Goal: Information Seeking & Learning: Learn about a topic

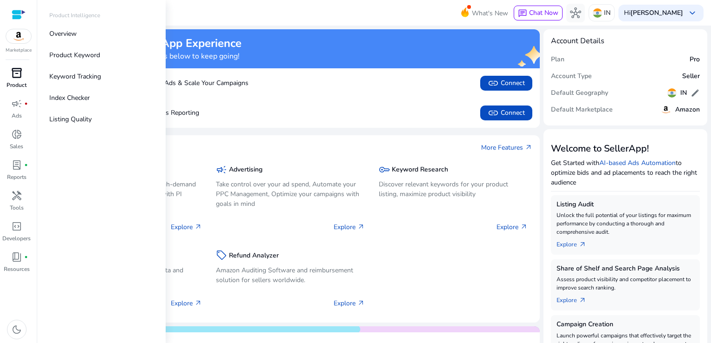
drag, startPoint x: 19, startPoint y: 83, endPoint x: 19, endPoint y: 73, distance: 9.3
click at [19, 83] on p "Product" at bounding box center [17, 85] width 20 height 8
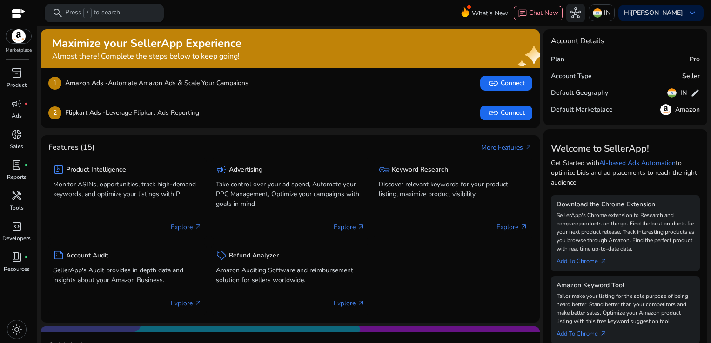
click at [109, 10] on p "Press / to search" at bounding box center [92, 13] width 55 height 10
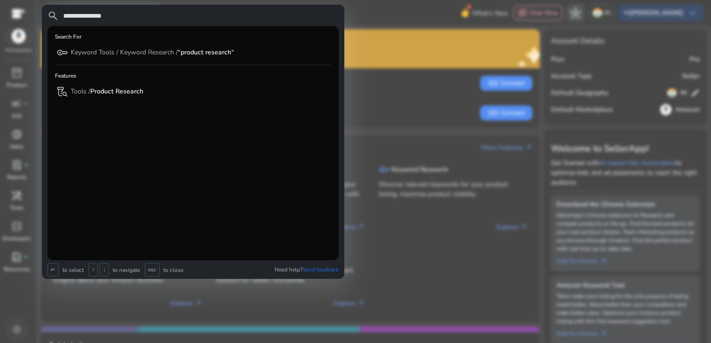
type input "**********"
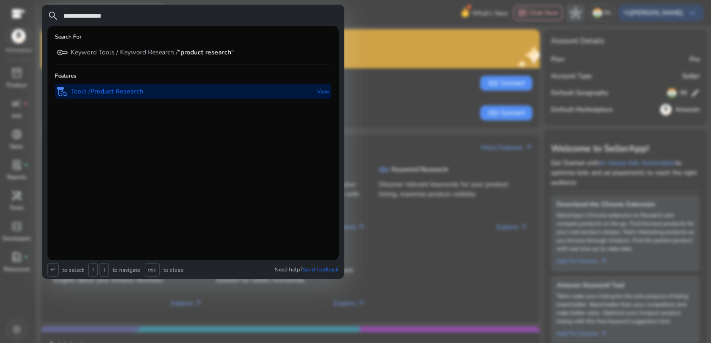
click at [136, 96] on div "lab_research Tools / Product Research" at bounding box center [100, 91] width 86 height 15
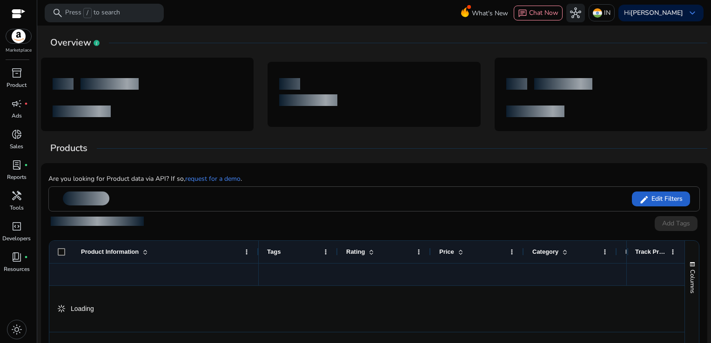
click at [670, 202] on span "Edit Filters" at bounding box center [665, 198] width 33 height 9
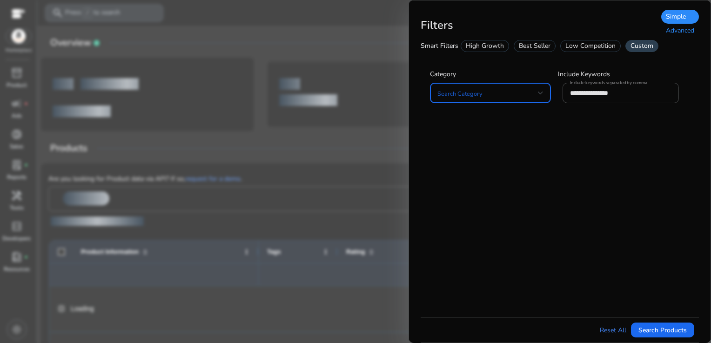
click at [677, 34] on div "Advanced" at bounding box center [680, 31] width 38 height 14
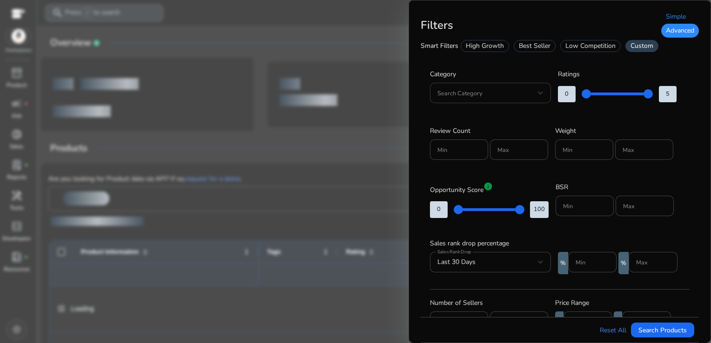
click at [484, 90] on span at bounding box center [487, 93] width 100 height 10
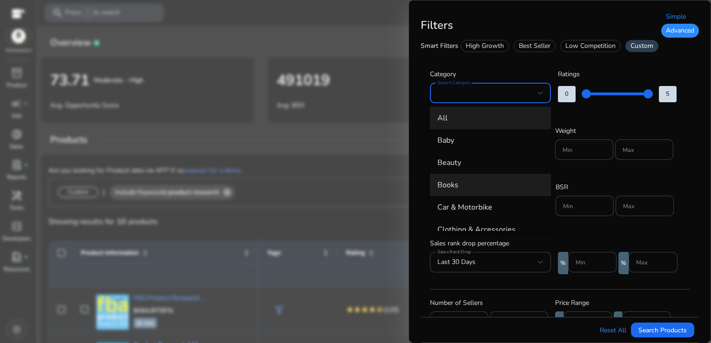
click at [463, 182] on span "Books" at bounding box center [490, 185] width 106 height 10
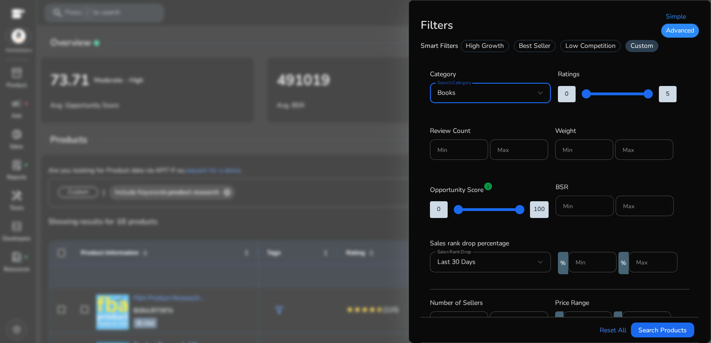
click at [573, 210] on input "Min" at bounding box center [584, 206] width 43 height 10
type input "*****"
click at [618, 211] on div "Max" at bounding box center [644, 206] width 58 height 20
click at [621, 209] on div "Max" at bounding box center [644, 206] width 58 height 20
type input "******"
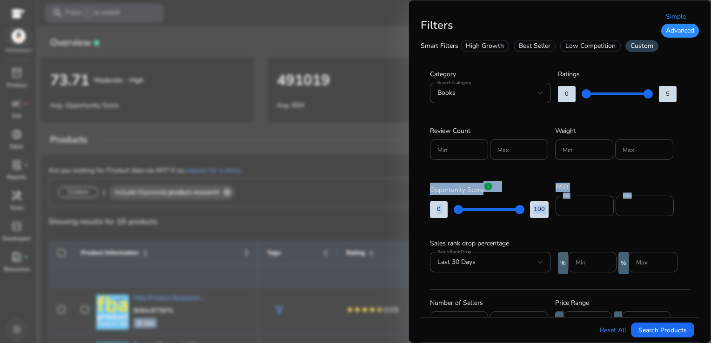
drag, startPoint x: 699, startPoint y: 167, endPoint x: 701, endPoint y: 201, distance: 34.5
click at [701, 201] on div "**********" at bounding box center [559, 171] width 302 height 343
drag, startPoint x: 695, startPoint y: 155, endPoint x: 700, endPoint y: 207, distance: 52.8
click at [700, 207] on div "**********" at bounding box center [559, 171] width 302 height 343
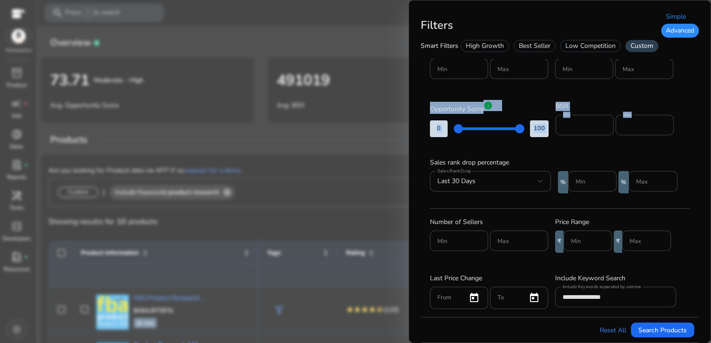
scroll to position [82, 0]
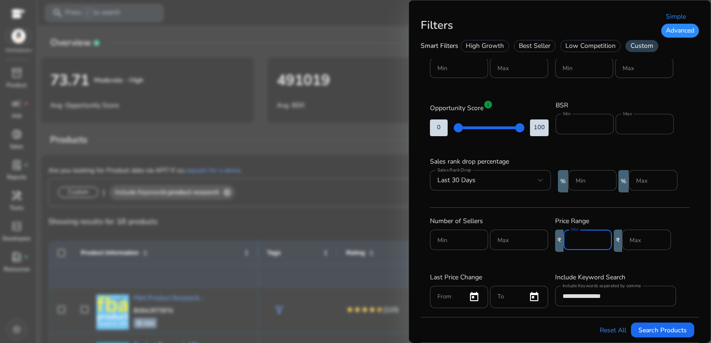
click at [586, 236] on input "Min" at bounding box center [587, 240] width 33 height 10
type input "***"
click at [638, 336] on span "submit" at bounding box center [662, 330] width 63 height 22
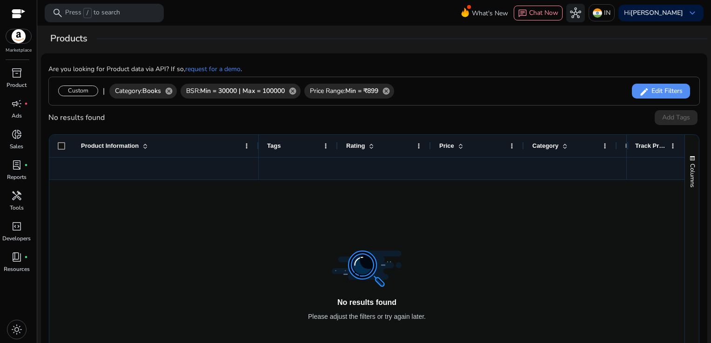
scroll to position [64, 0]
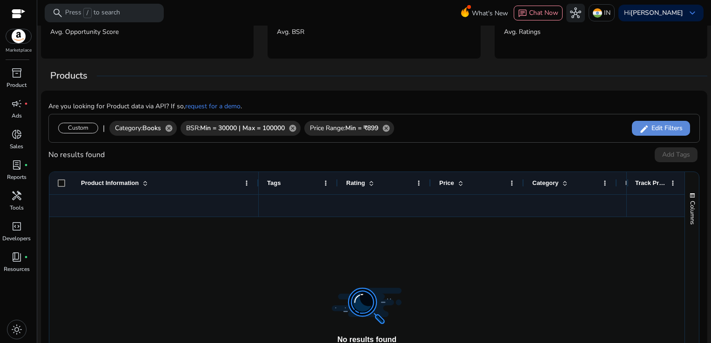
click at [653, 131] on span "Edit Filters" at bounding box center [665, 128] width 33 height 9
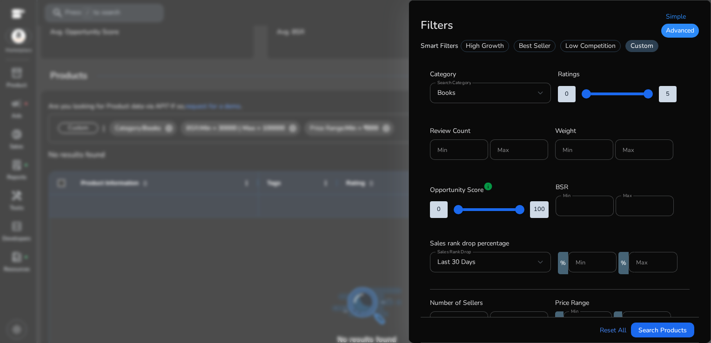
drag, startPoint x: 694, startPoint y: 113, endPoint x: 709, endPoint y: 213, distance: 101.5
click at [709, 213] on div "**********" at bounding box center [559, 171] width 302 height 343
drag, startPoint x: 709, startPoint y: 213, endPoint x: 711, endPoint y: 103, distance: 109.8
click at [710, 103] on html "We recommend switching to desktop view for the best experience. Marketplace inv…" at bounding box center [355, 171] width 711 height 343
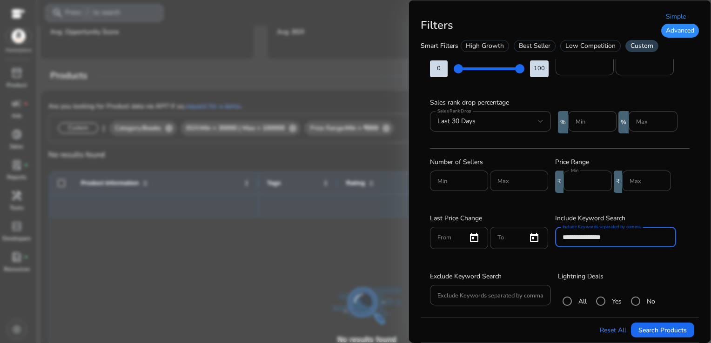
click at [622, 236] on input "**********" at bounding box center [615, 237] width 106 height 10
type input "*"
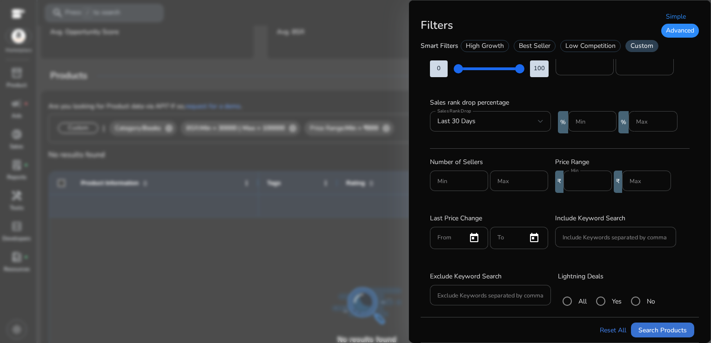
click at [667, 334] on span "Search Products" at bounding box center [662, 331] width 48 height 10
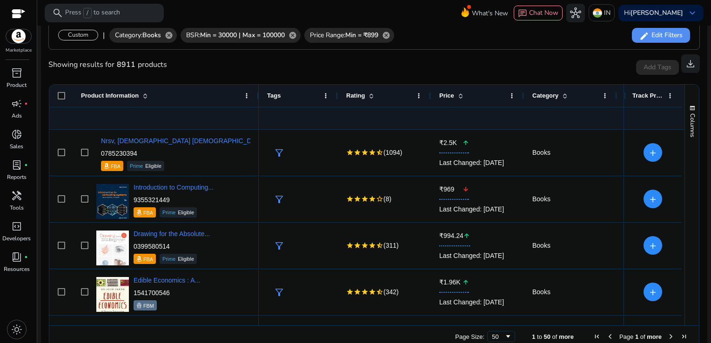
scroll to position [173, 0]
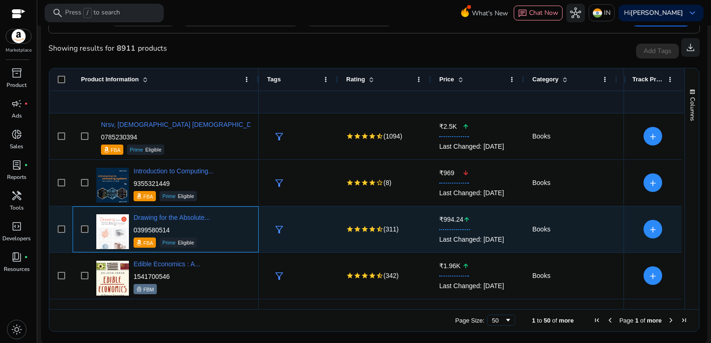
drag, startPoint x: 180, startPoint y: 229, endPoint x: 134, endPoint y: 227, distance: 46.6
click at [134, 227] on p "0399580514" at bounding box center [171, 230] width 76 height 9
copy p "0399580514"
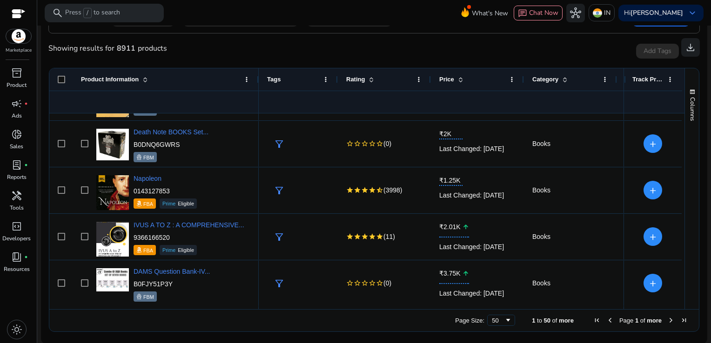
scroll to position [0, 0]
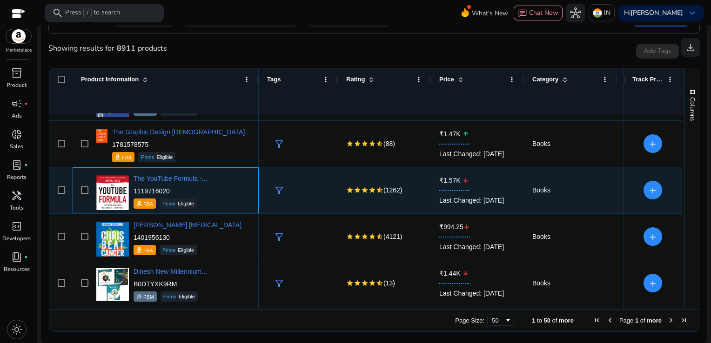
drag, startPoint x: 172, startPoint y: 189, endPoint x: 154, endPoint y: 189, distance: 17.7
click at [154, 189] on p "1119716020" at bounding box center [169, 190] width 73 height 9
drag, startPoint x: 154, startPoint y: 189, endPoint x: 175, endPoint y: 196, distance: 21.5
click at [175, 196] on div "1119716020 FBA Prime Eligible" at bounding box center [169, 197] width 73 height 22
click at [170, 188] on p "1119716020" at bounding box center [169, 190] width 73 height 9
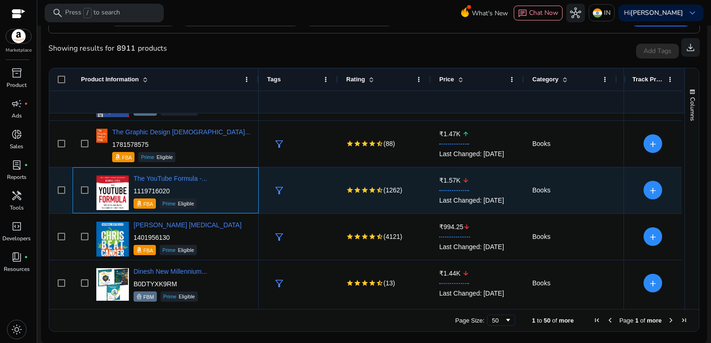
drag, startPoint x: 170, startPoint y: 188, endPoint x: 133, endPoint y: 189, distance: 36.8
click at [133, 189] on p "1119716020" at bounding box center [169, 190] width 73 height 9
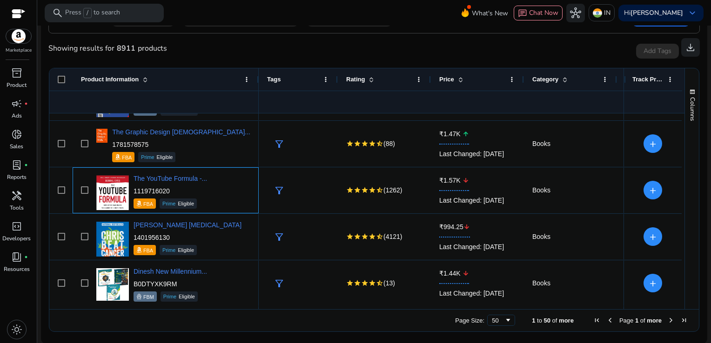
copy p "1119716020"
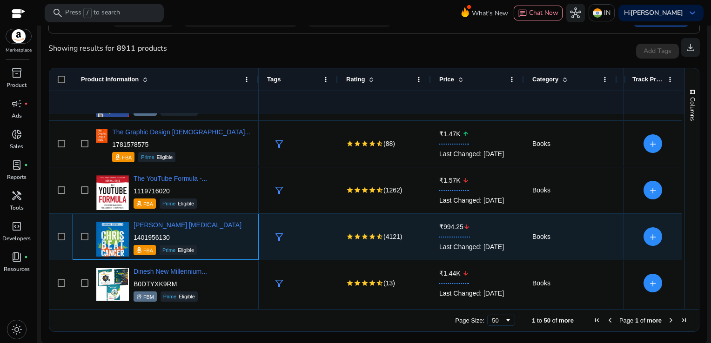
click at [184, 241] on p "1401956130" at bounding box center [187, 237] width 108 height 9
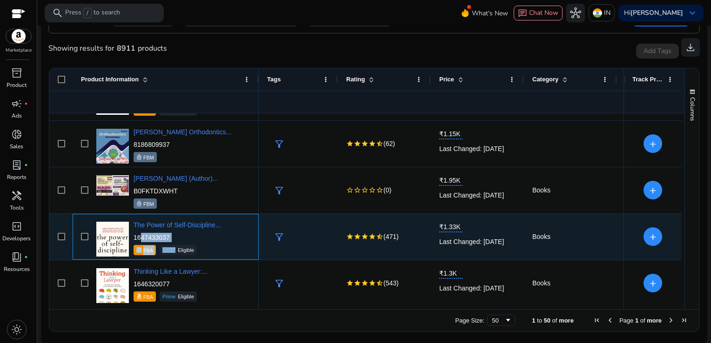
drag, startPoint x: 174, startPoint y: 242, endPoint x: 136, endPoint y: 234, distance: 39.3
click at [136, 234] on div "1647433037 FBA Prime Eligible" at bounding box center [176, 244] width 87 height 22
drag, startPoint x: 136, startPoint y: 234, endPoint x: 188, endPoint y: 246, distance: 53.3
click at [188, 246] on div "Prime Eligible" at bounding box center [177, 250] width 37 height 10
click at [184, 233] on p "1647433037" at bounding box center [176, 237] width 87 height 9
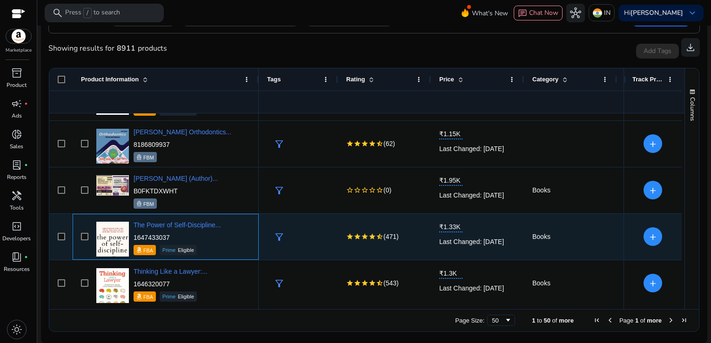
drag, startPoint x: 173, startPoint y: 233, endPoint x: 134, endPoint y: 235, distance: 39.1
click at [134, 235] on p "1647433037" at bounding box center [176, 237] width 87 height 9
copy p "1647433037"
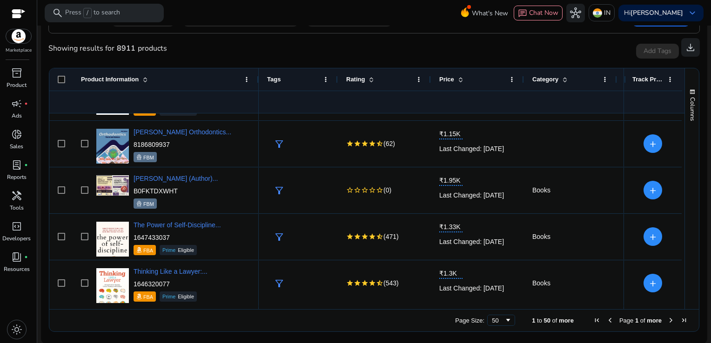
click at [667, 323] on span "Next Page" at bounding box center [670, 320] width 7 height 7
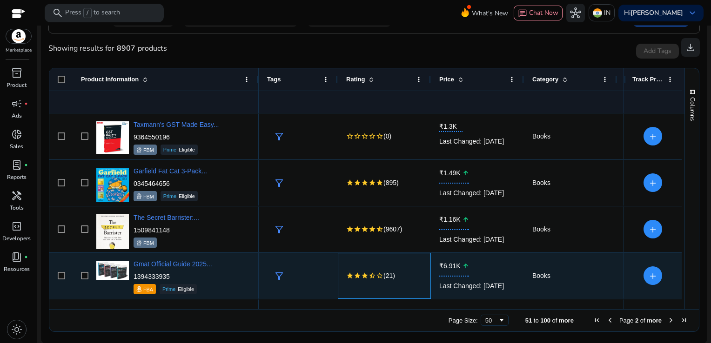
click at [344, 291] on div "star star star star_half star_border (21)" at bounding box center [384, 276] width 93 height 46
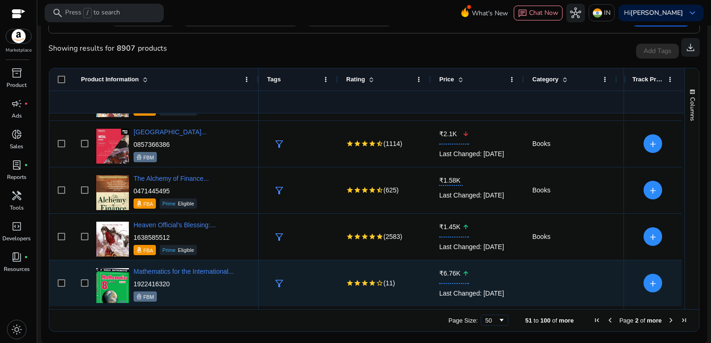
scroll to position [690, 0]
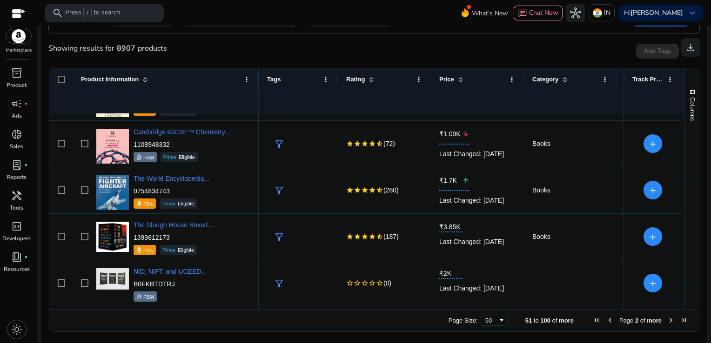
click at [667, 320] on span "Next Page" at bounding box center [670, 320] width 7 height 7
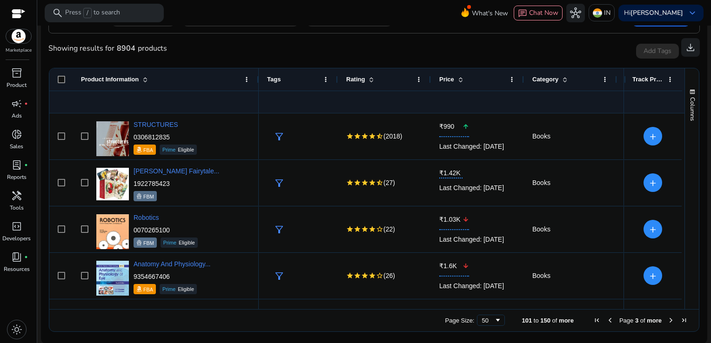
click at [669, 319] on span "Next Page" at bounding box center [670, 320] width 7 height 7
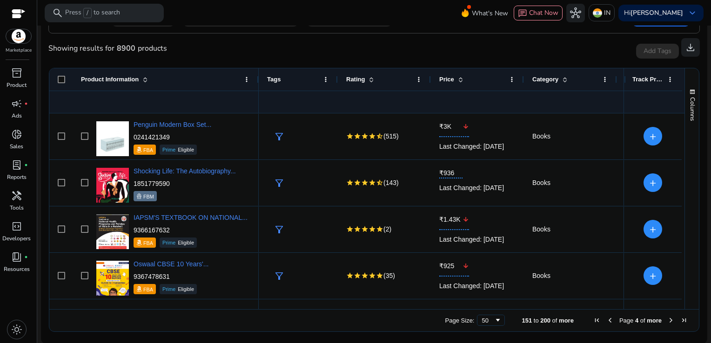
click at [667, 319] on span "Next Page" at bounding box center [670, 320] width 7 height 7
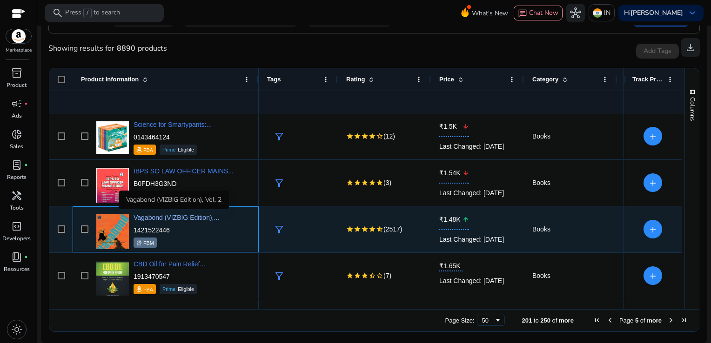
click at [206, 219] on span "Vagabond (VIZBIG Edition),..." at bounding box center [176, 217] width 86 height 7
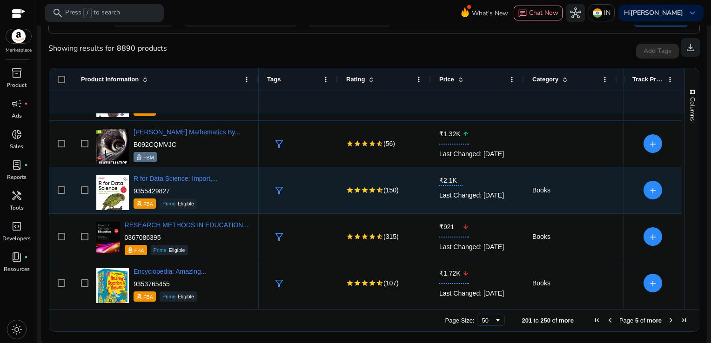
scroll to position [830, 0]
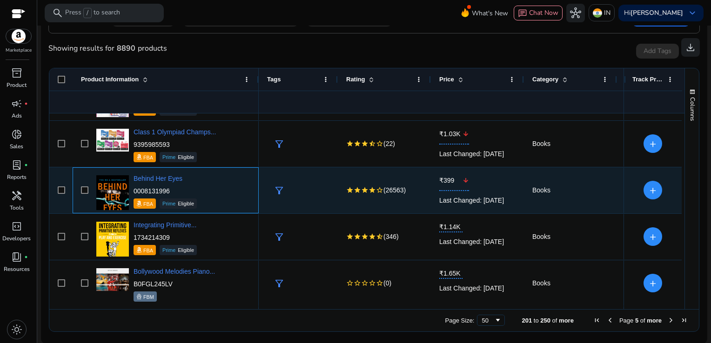
drag, startPoint x: 171, startPoint y: 188, endPoint x: 134, endPoint y: 184, distance: 37.0
click at [134, 184] on div "Behind Her Eyes 0008131996 FBA Prime Eligible" at bounding box center [164, 191] width 63 height 35
copy p "0008131996"
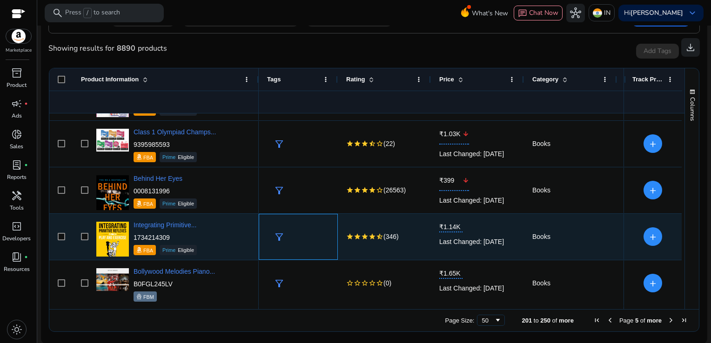
click at [324, 239] on div "filter_alt" at bounding box center [301, 236] width 58 height 17
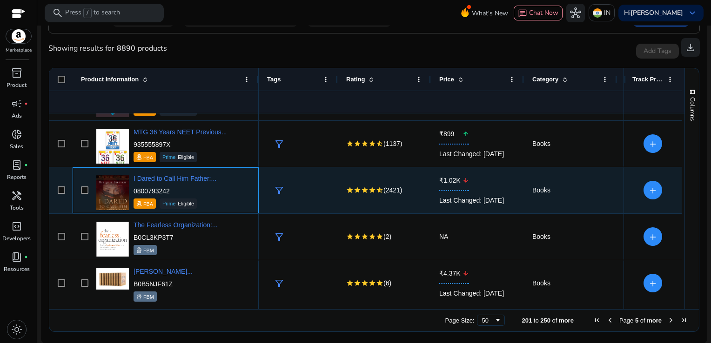
drag, startPoint x: 171, startPoint y: 189, endPoint x: 134, endPoint y: 189, distance: 36.7
click at [134, 189] on p "0800793242" at bounding box center [174, 190] width 83 height 9
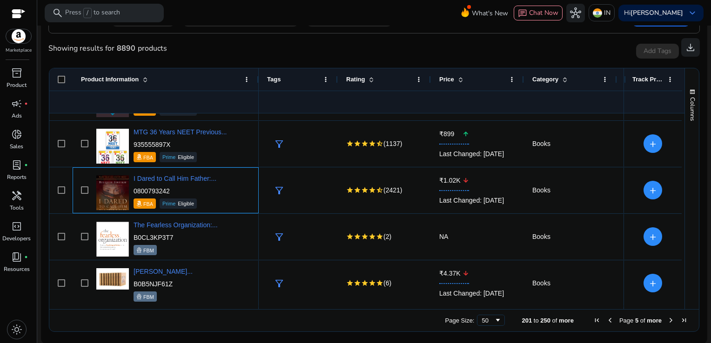
copy p "0800793242"
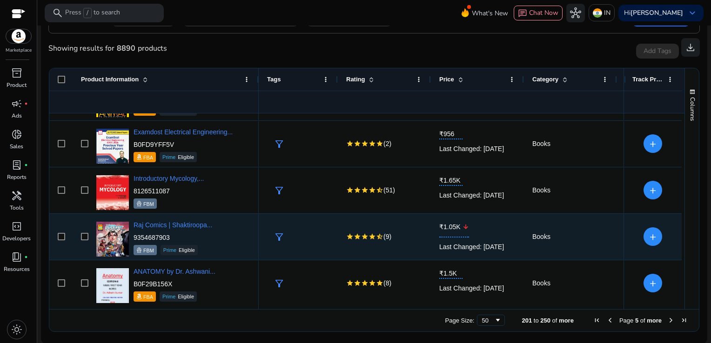
scroll to position [2085, 0]
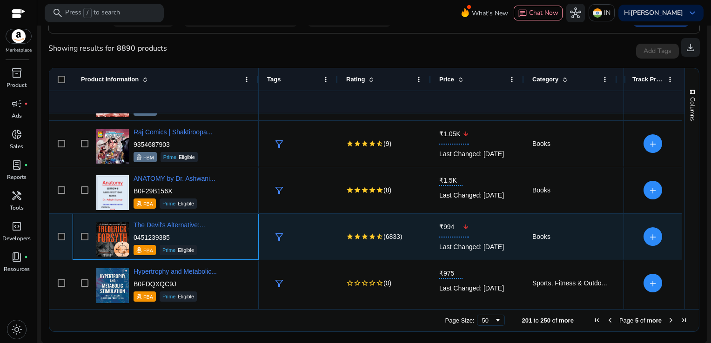
drag, startPoint x: 172, startPoint y: 234, endPoint x: 134, endPoint y: 234, distance: 38.1
click at [134, 234] on p "0451239385" at bounding box center [169, 237] width 72 height 9
copy p "0451239385"
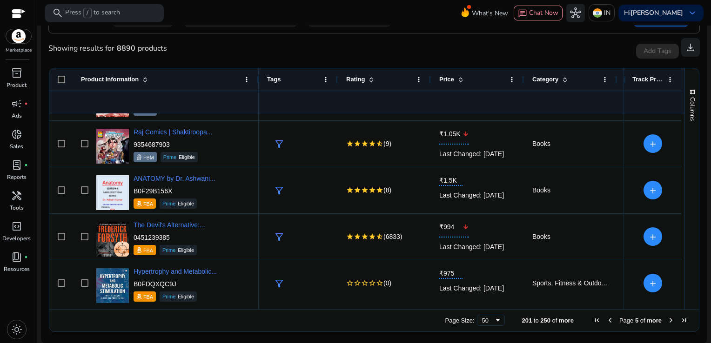
click at [667, 320] on span "Next Page" at bounding box center [670, 320] width 7 height 7
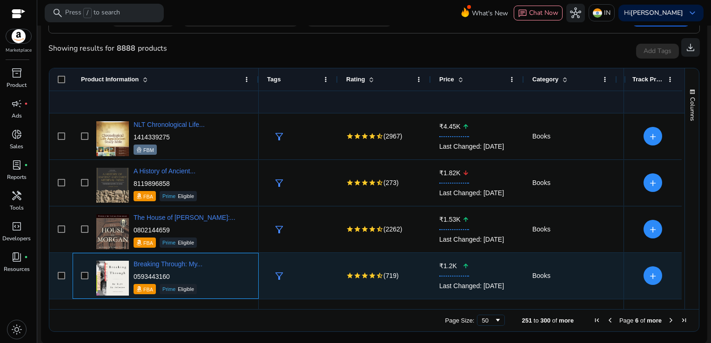
drag, startPoint x: 175, startPoint y: 276, endPoint x: 134, endPoint y: 275, distance: 40.5
click at [134, 275] on p "0593443160" at bounding box center [167, 276] width 69 height 9
copy p "0593443160"
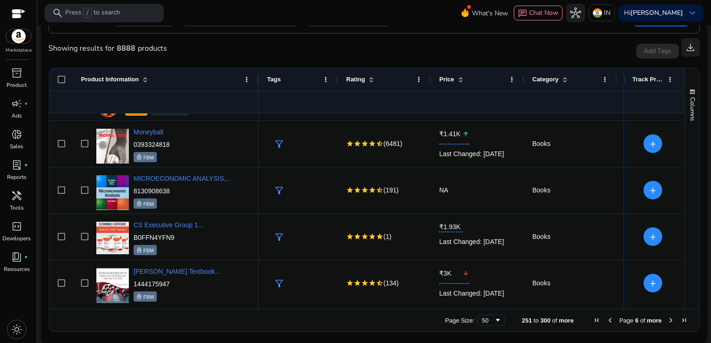
scroll to position [690, 0]
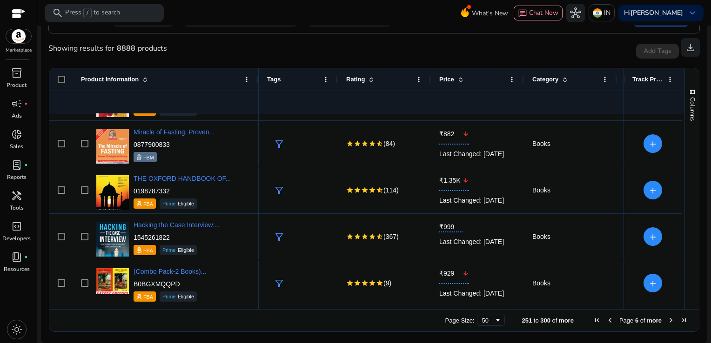
drag, startPoint x: 680, startPoint y: 246, endPoint x: 682, endPoint y: 252, distance: 5.3
click at [684, 252] on div "Columns Product Information Column Labels Rating Price" at bounding box center [691, 188] width 14 height 241
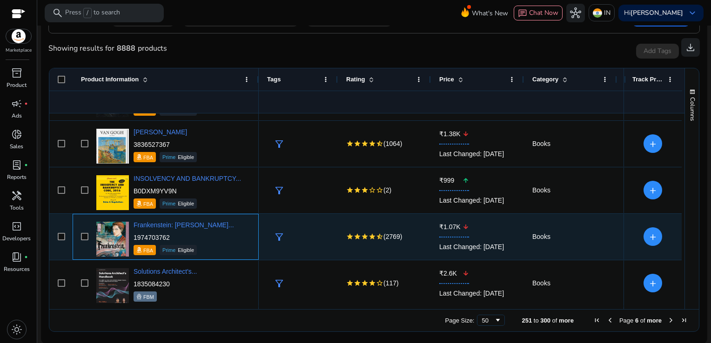
drag, startPoint x: 173, startPoint y: 238, endPoint x: 132, endPoint y: 237, distance: 40.9
click at [132, 237] on div "Frankenstein: [PERSON_NAME]... 1974703762 FBA Prime Eligible" at bounding box center [172, 237] width 156 height 40
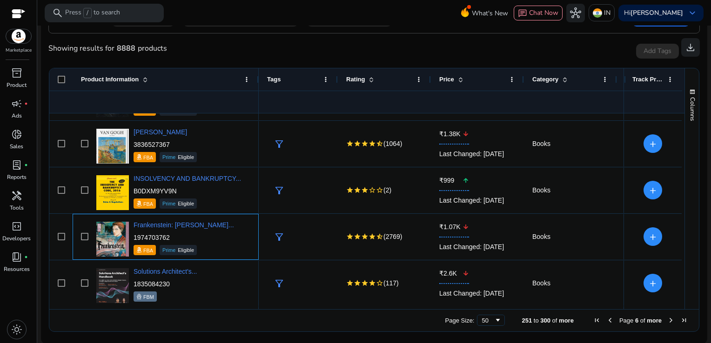
copy p "1974703762"
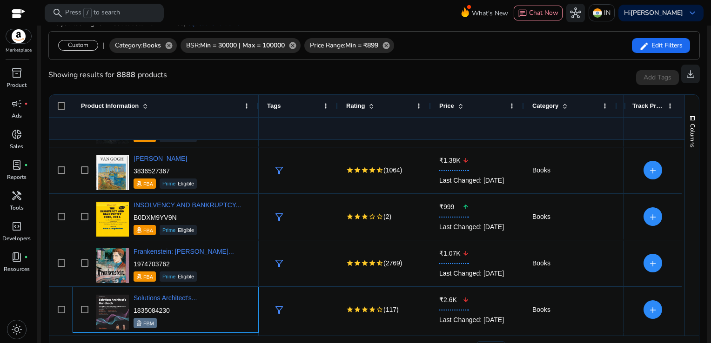
scroll to position [173, 0]
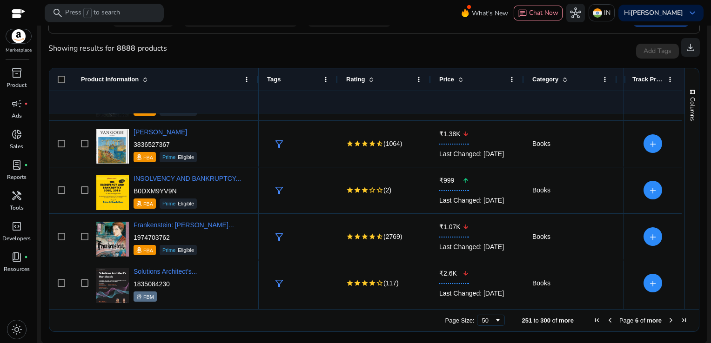
click at [667, 320] on span "Next Page" at bounding box center [670, 320] width 7 height 7
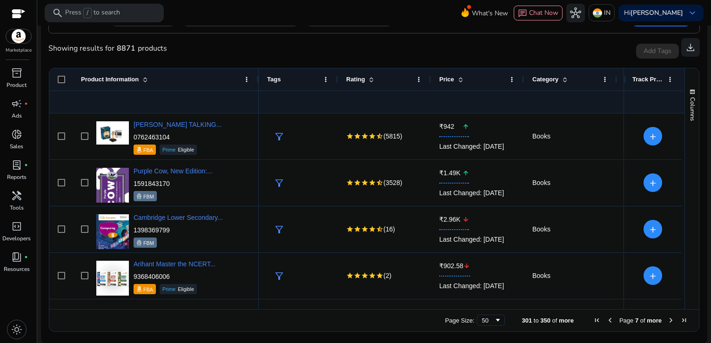
scroll to position [237, 0]
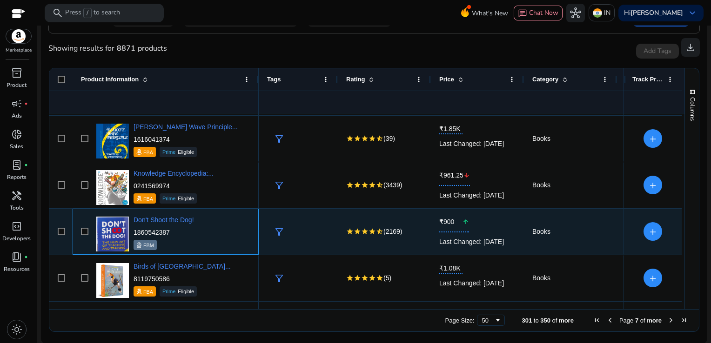
drag, startPoint x: 178, startPoint y: 233, endPoint x: 133, endPoint y: 231, distance: 45.2
click at [133, 231] on p "1860542387" at bounding box center [163, 232] width 60 height 9
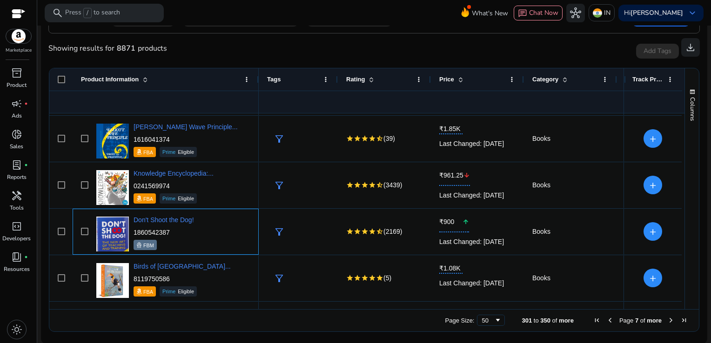
copy p "1860542387"
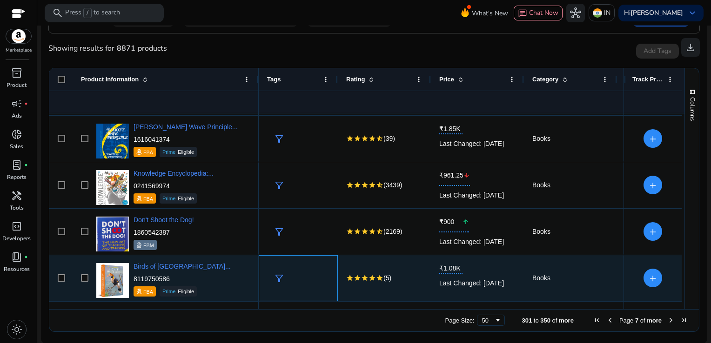
click at [312, 256] on div "filter_alt" at bounding box center [298, 278] width 62 height 45
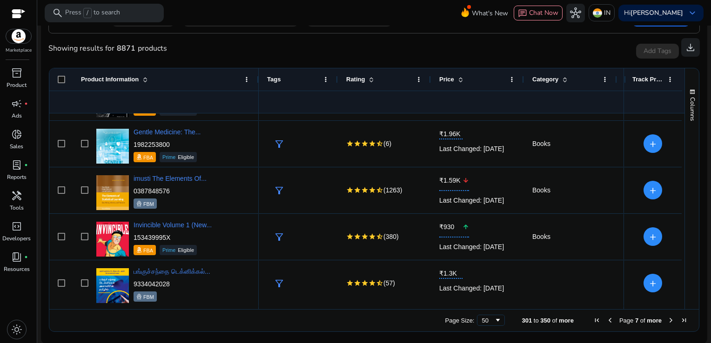
scroll to position [1806, 0]
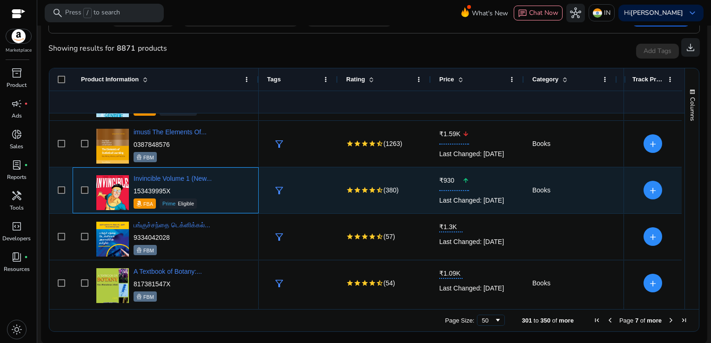
drag, startPoint x: 176, startPoint y: 192, endPoint x: 134, endPoint y: 191, distance: 41.9
click at [134, 191] on p "153439995X" at bounding box center [172, 190] width 78 height 9
copy p "153439995X"
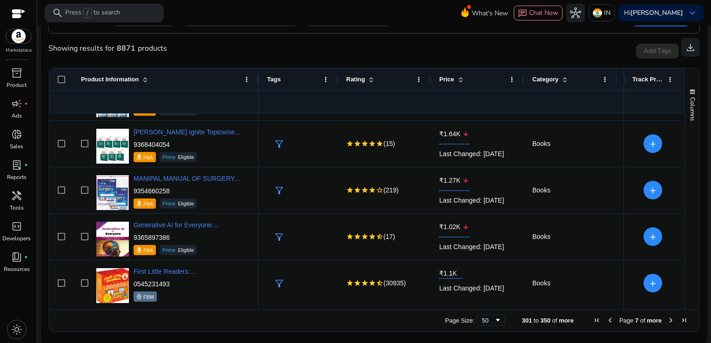
scroll to position [2132, 0]
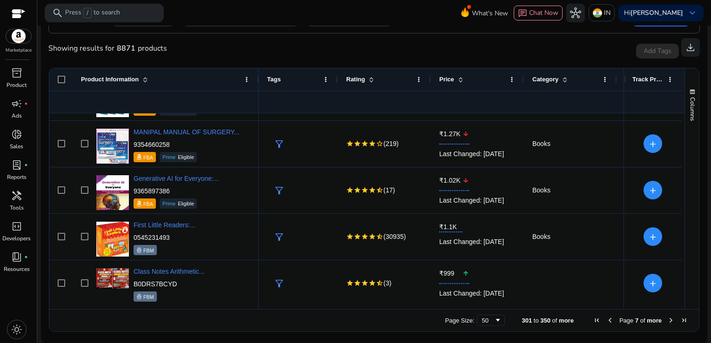
click at [667, 319] on span "Next Page" at bounding box center [670, 320] width 7 height 7
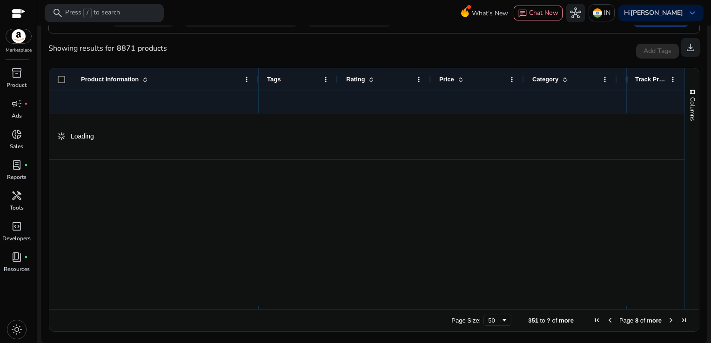
scroll to position [0, 0]
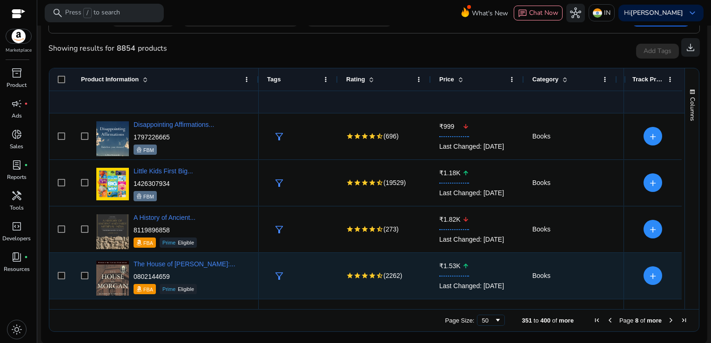
click at [601, 276] on span "Books" at bounding box center [570, 275] width 76 height 19
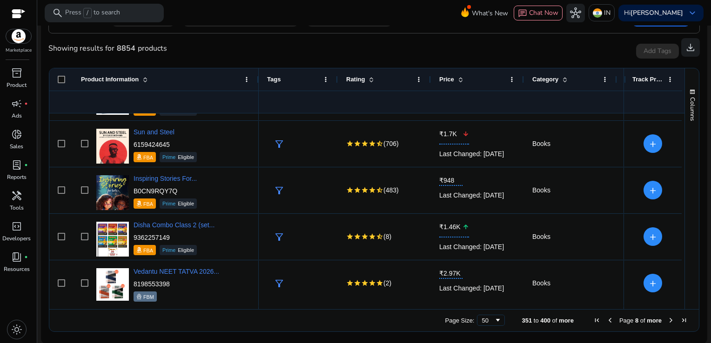
scroll to position [411, 0]
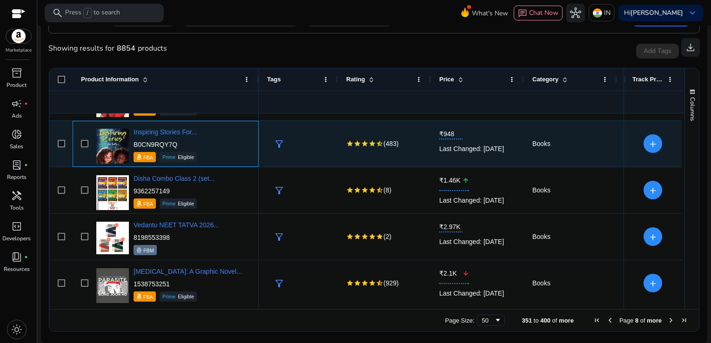
drag, startPoint x: 187, startPoint y: 144, endPoint x: 134, endPoint y: 142, distance: 53.0
click at [134, 142] on p "B0CN9RQY7Q" at bounding box center [164, 144] width 63 height 9
copy p "B0CN9RQY7Q"
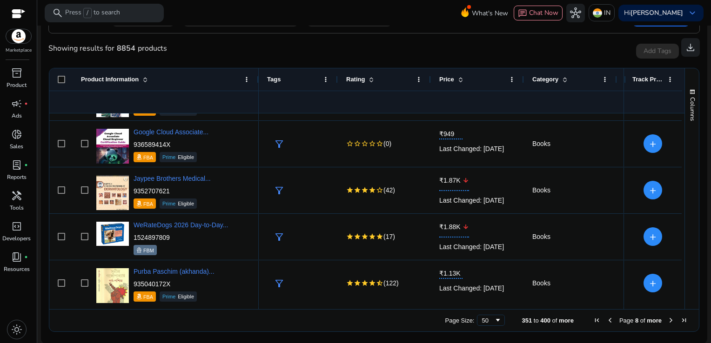
scroll to position [1620, 0]
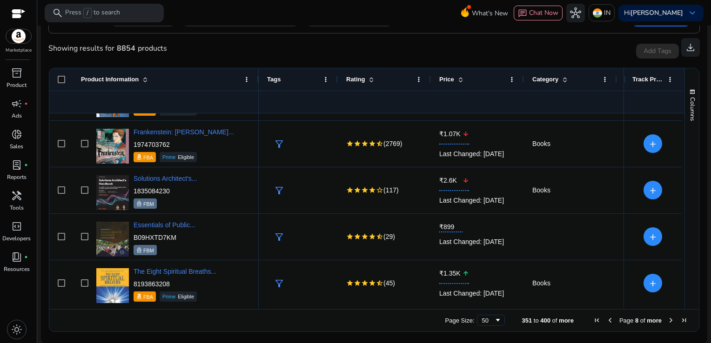
scroll to position [2132, 0]
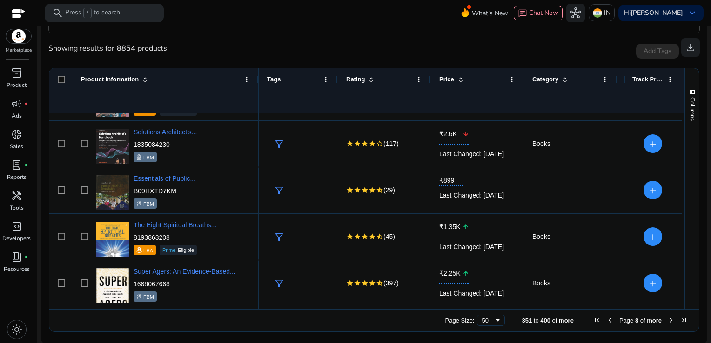
click at [667, 322] on span "Next Page" at bounding box center [670, 320] width 7 height 7
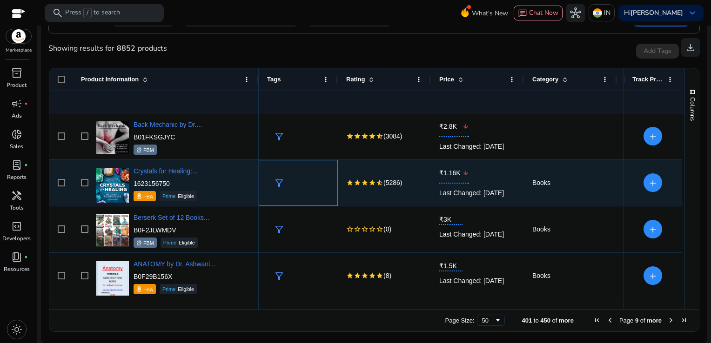
click at [293, 181] on div "filter_alt" at bounding box center [301, 182] width 58 height 17
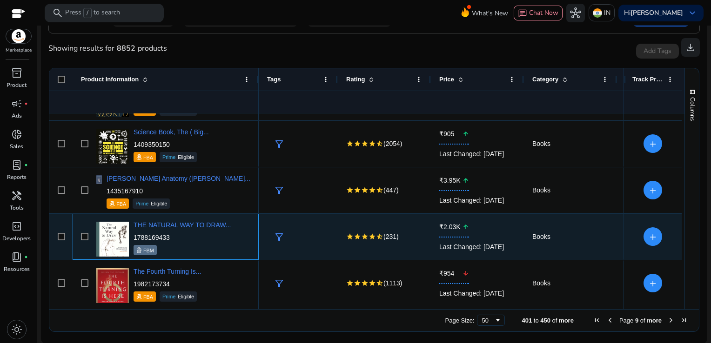
drag, startPoint x: 171, startPoint y: 235, endPoint x: 132, endPoint y: 235, distance: 39.1
click at [132, 235] on div "THE NATURAL WAY TO DRAW... 1788169433 FBM" at bounding box center [172, 237] width 156 height 40
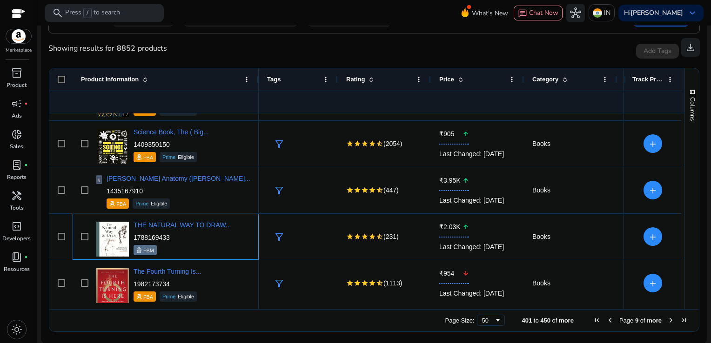
copy p "1788169433"
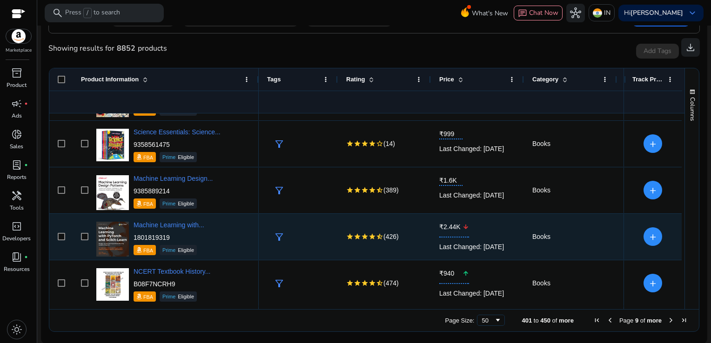
scroll to position [690, 0]
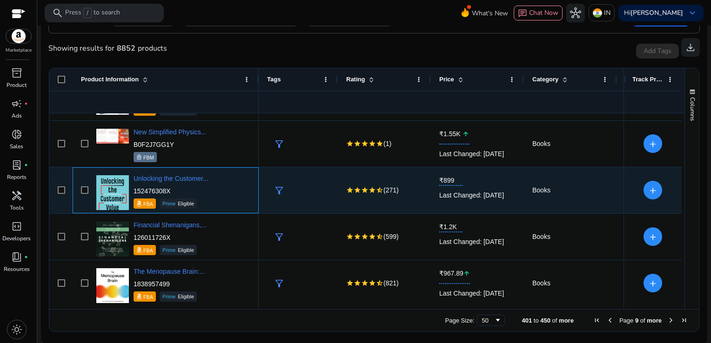
drag, startPoint x: 175, startPoint y: 189, endPoint x: 134, endPoint y: 192, distance: 41.5
click at [134, 192] on p "152476308X" at bounding box center [170, 190] width 74 height 9
copy p "152476308X"
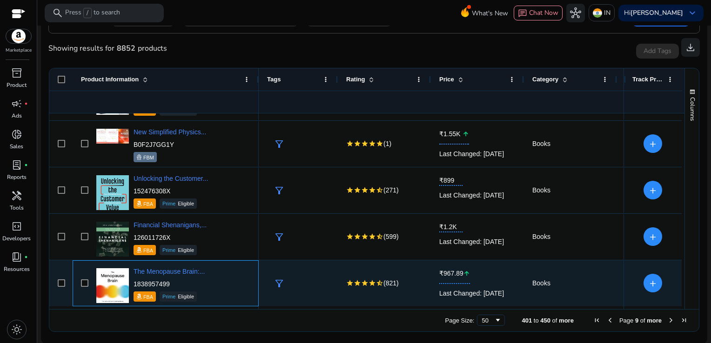
drag, startPoint x: 172, startPoint y: 284, endPoint x: 133, endPoint y: 285, distance: 39.5
click at [133, 285] on div "The Menopause Brain:... 1838957499 FBA Prime Eligible" at bounding box center [172, 284] width 156 height 40
copy p "1838957499"
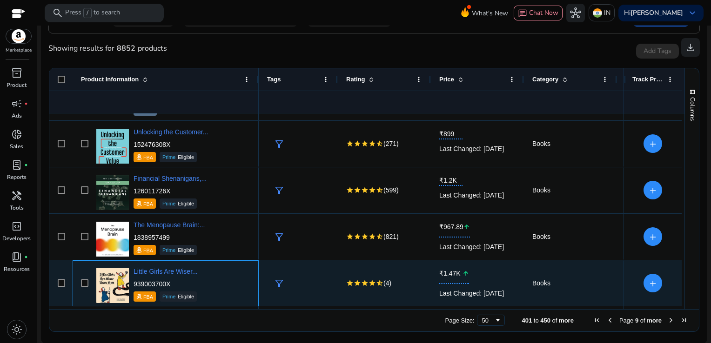
drag, startPoint x: 175, startPoint y: 285, endPoint x: 134, endPoint y: 279, distance: 40.9
click at [134, 279] on p "939003700X" at bounding box center [165, 283] width 64 height 9
copy p "939003700X"
click at [199, 271] on div "Little Girls Are Wiser... 939003700X FBA Prime Eligible" at bounding box center [172, 284] width 156 height 40
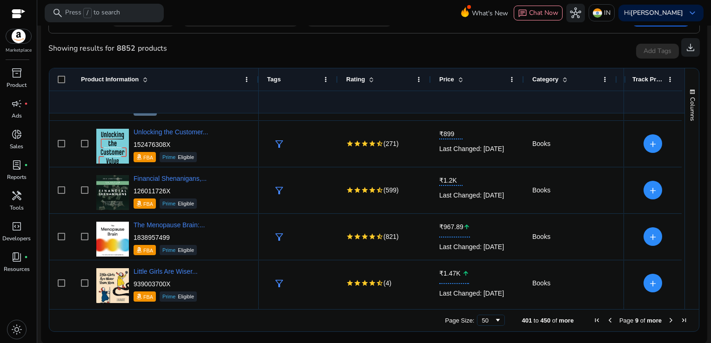
click at [667, 318] on span "Next Page" at bounding box center [670, 320] width 7 height 7
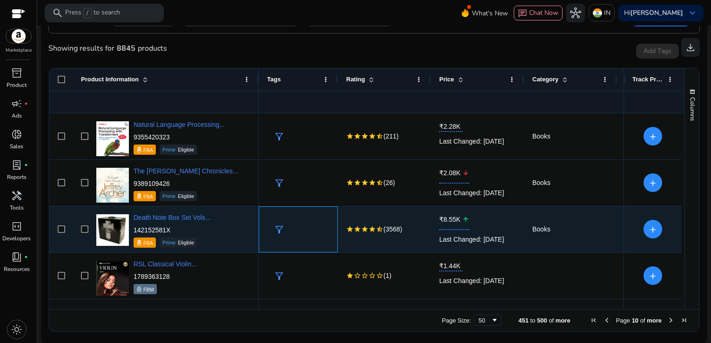
click at [310, 228] on div "filter_alt" at bounding box center [301, 229] width 58 height 17
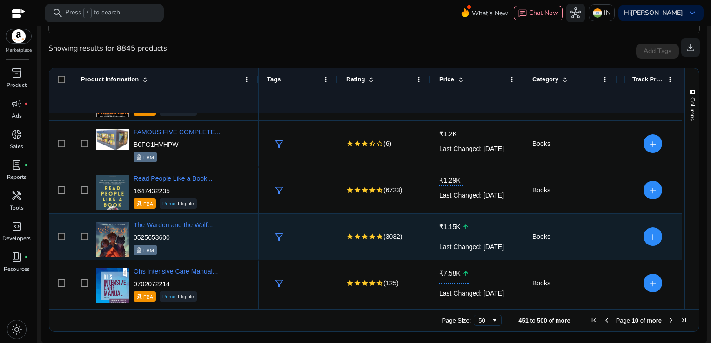
scroll to position [504, 0]
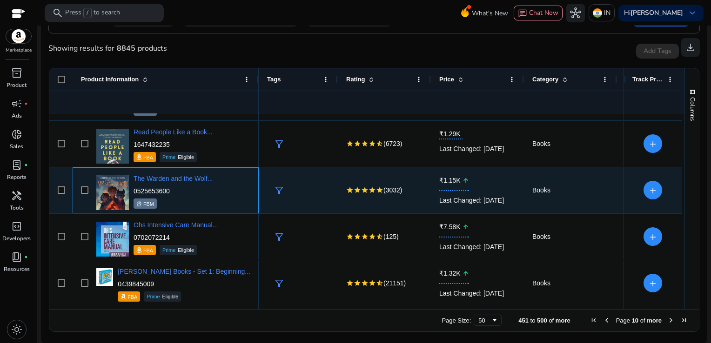
drag, startPoint x: 178, startPoint y: 191, endPoint x: 132, endPoint y: 189, distance: 45.6
click at [132, 189] on div "The Warden and the Wolf... 0525653600 FBM" at bounding box center [172, 191] width 156 height 40
copy p "0525653600"
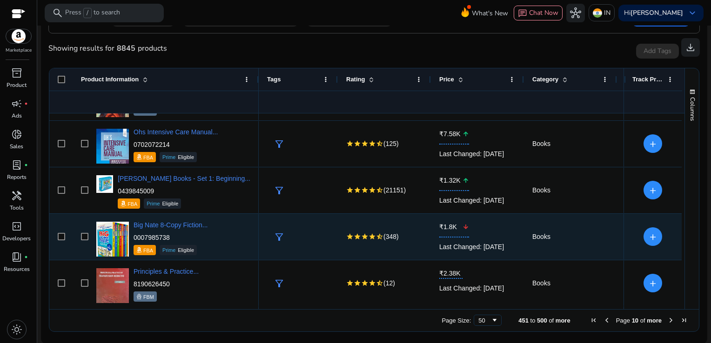
scroll to position [644, 0]
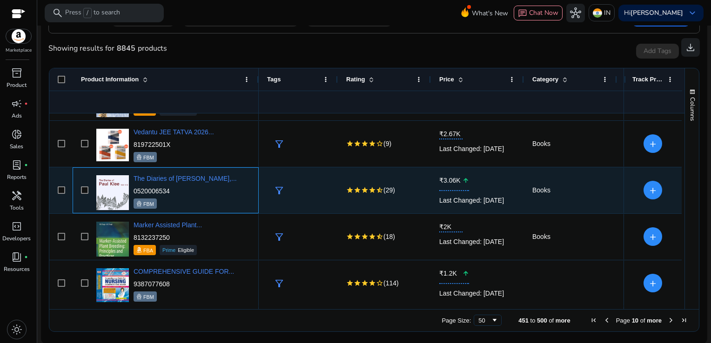
drag, startPoint x: 175, startPoint y: 183, endPoint x: 133, endPoint y: 187, distance: 42.0
click at [133, 187] on div "The Diaries of [PERSON_NAME],... 0520006534 FBM" at bounding box center [184, 191] width 103 height 35
copy p "0520006534"
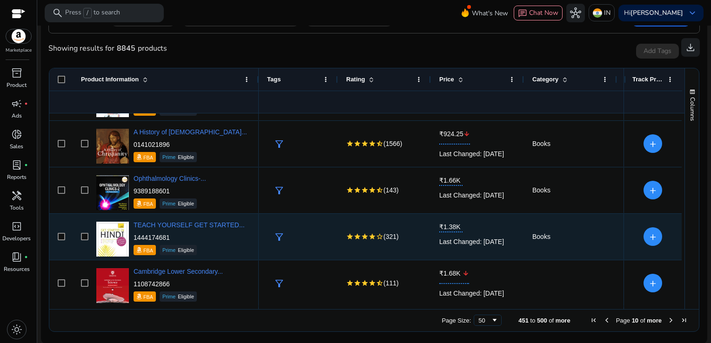
scroll to position [1202, 0]
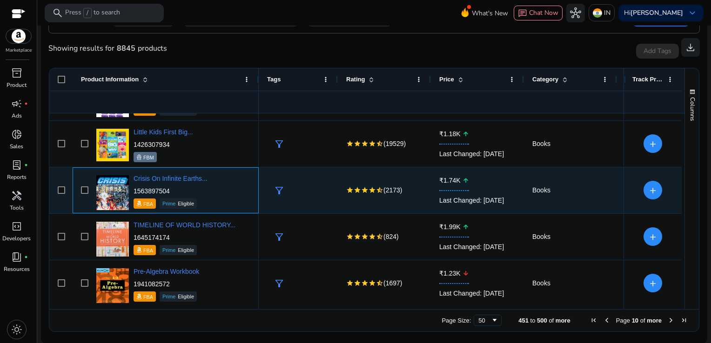
drag, startPoint x: 178, startPoint y: 192, endPoint x: 134, endPoint y: 190, distance: 44.2
click at [134, 190] on p "1563897504" at bounding box center [170, 190] width 74 height 9
copy p "1563897504"
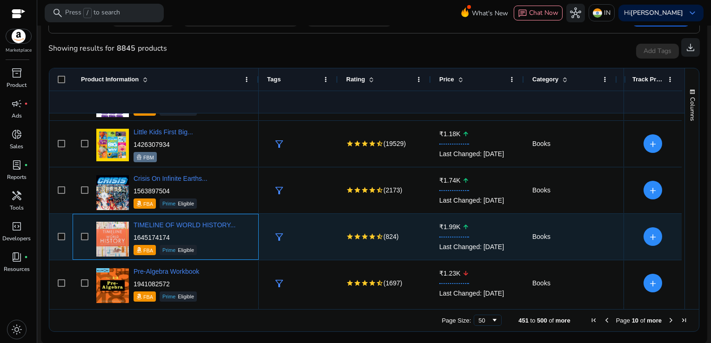
drag, startPoint x: 172, startPoint y: 238, endPoint x: 134, endPoint y: 237, distance: 37.7
click at [134, 237] on p "1645174174" at bounding box center [184, 237] width 102 height 9
copy p "1645174174"
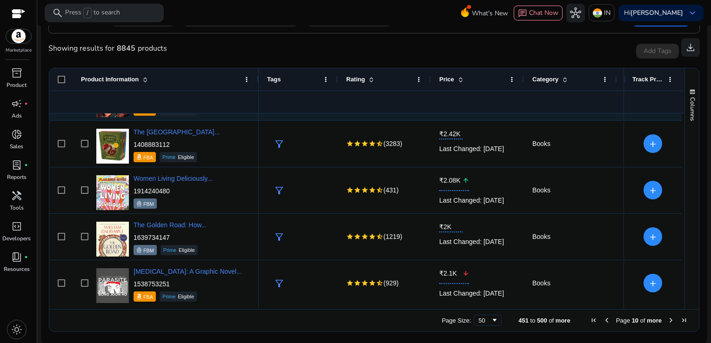
scroll to position [2132, 0]
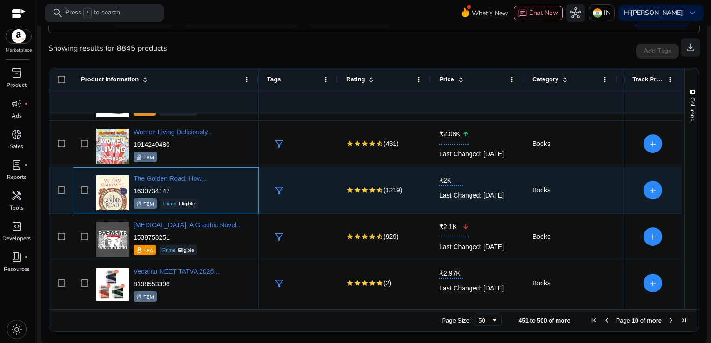
drag, startPoint x: 174, startPoint y: 186, endPoint x: 134, endPoint y: 191, distance: 40.3
click at [134, 191] on p "1639734147" at bounding box center [169, 190] width 73 height 9
copy p "1639734147"
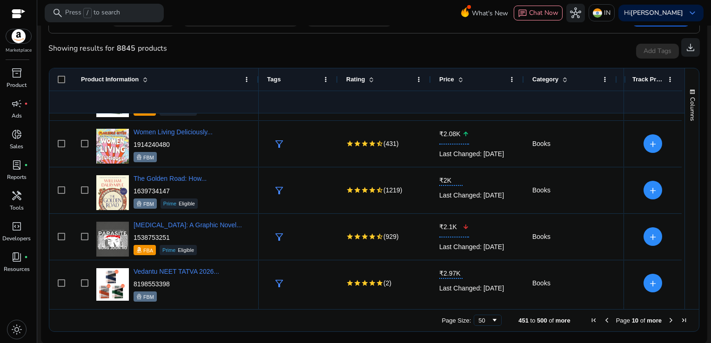
click at [667, 320] on span "Next Page" at bounding box center [670, 320] width 7 height 7
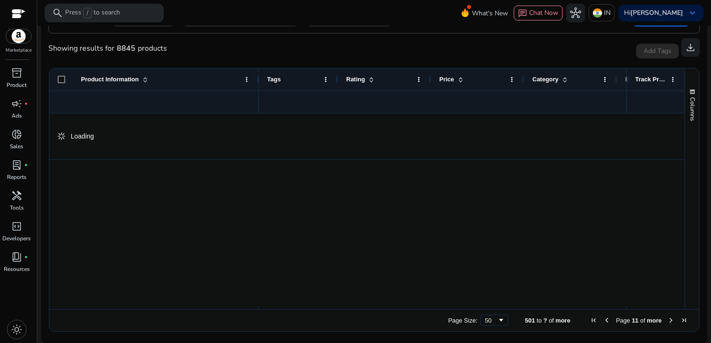
scroll to position [0, 0]
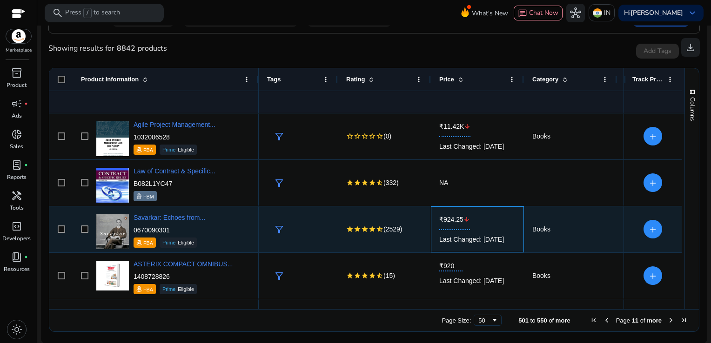
click at [514, 235] on div "Last Changed: [DATE]" at bounding box center [477, 239] width 76 height 19
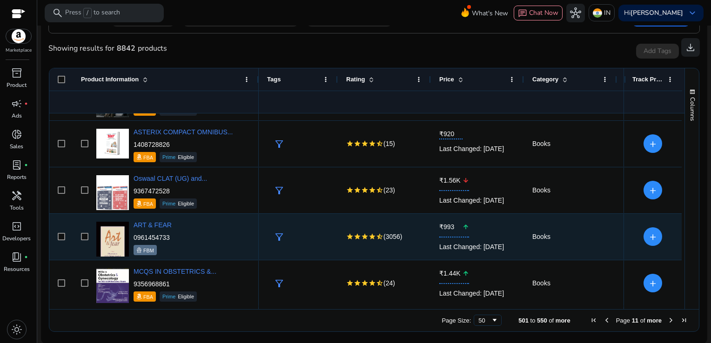
scroll to position [179, 0]
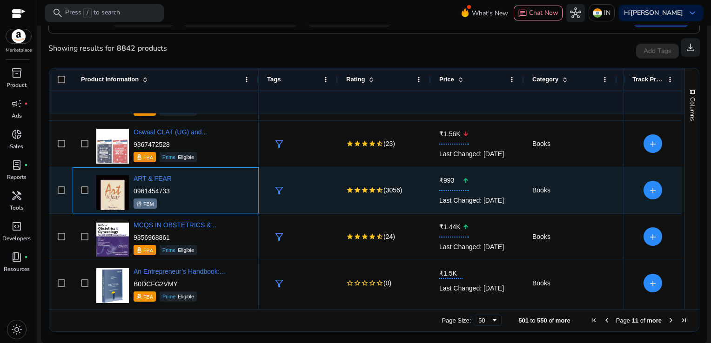
drag, startPoint x: 172, startPoint y: 192, endPoint x: 134, endPoint y: 185, distance: 38.2
click at [134, 185] on div "ART & FEAR 0961454733 FBM" at bounding box center [172, 191] width 156 height 40
copy p "0961454733"
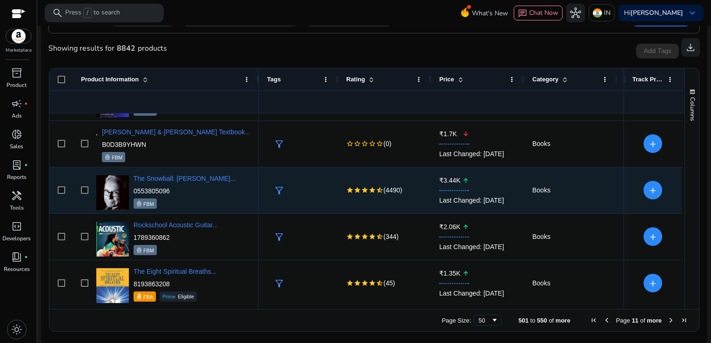
scroll to position [690, 0]
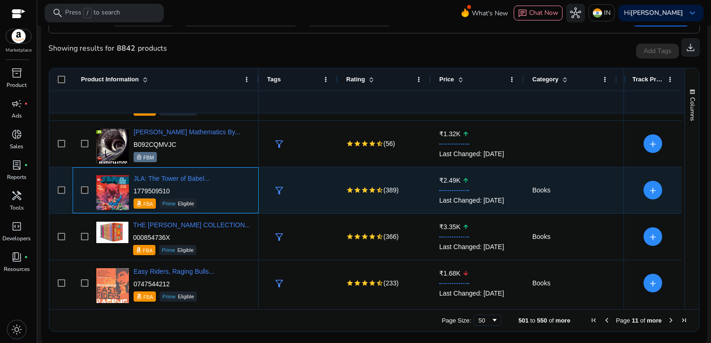
drag, startPoint x: 177, startPoint y: 191, endPoint x: 134, endPoint y: 190, distance: 43.3
click at [134, 190] on p "1779509510" at bounding box center [171, 190] width 76 height 9
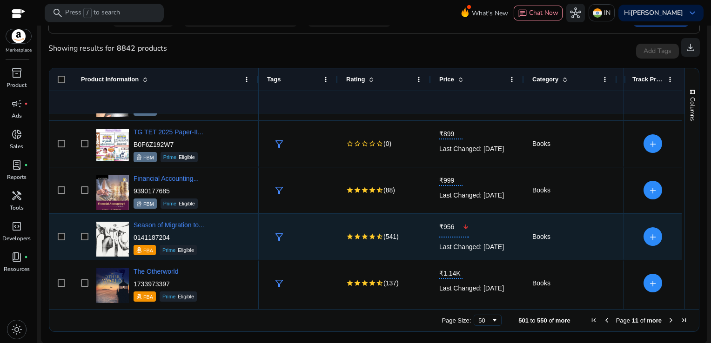
scroll to position [1527, 0]
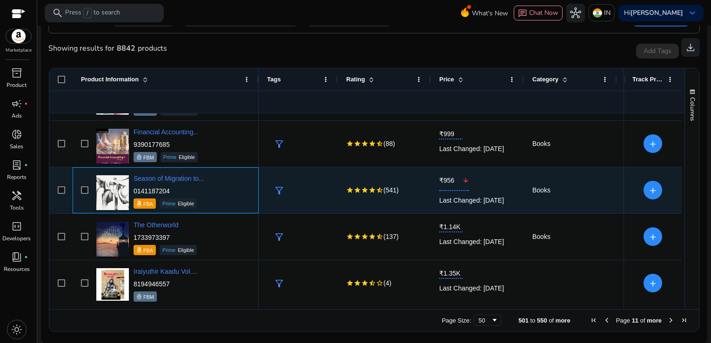
drag, startPoint x: 175, startPoint y: 190, endPoint x: 133, endPoint y: 191, distance: 41.9
click at [133, 191] on p "0141187204" at bounding box center [168, 190] width 71 height 9
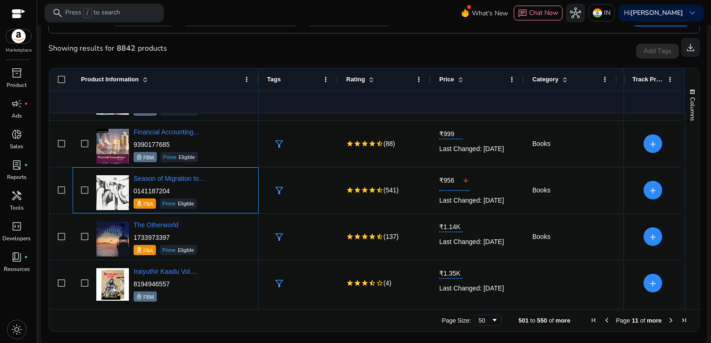
copy p "0141187204"
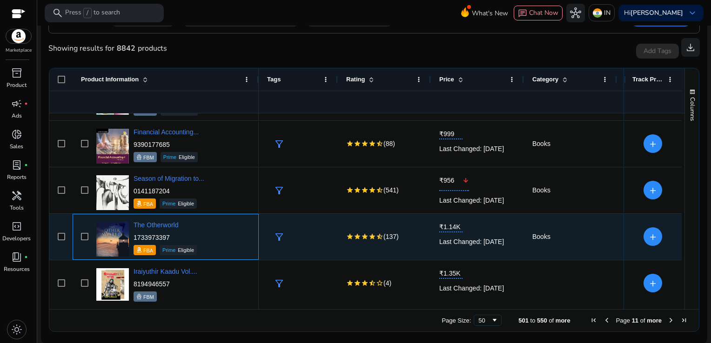
drag, startPoint x: 175, startPoint y: 239, endPoint x: 134, endPoint y: 237, distance: 40.6
click at [134, 237] on p "1733973397" at bounding box center [164, 237] width 63 height 9
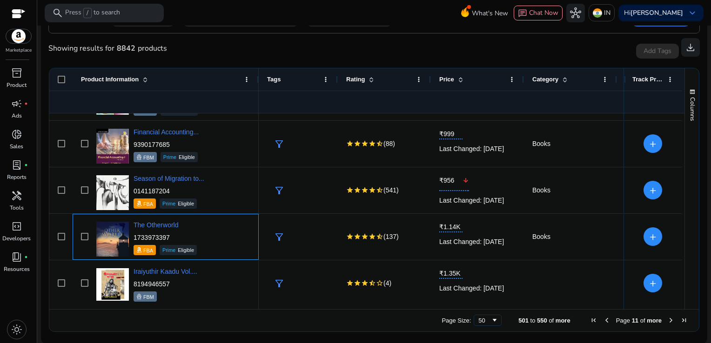
copy p "1733973397"
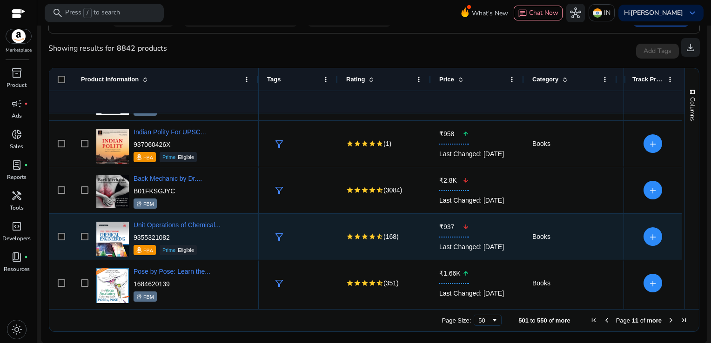
scroll to position [1760, 0]
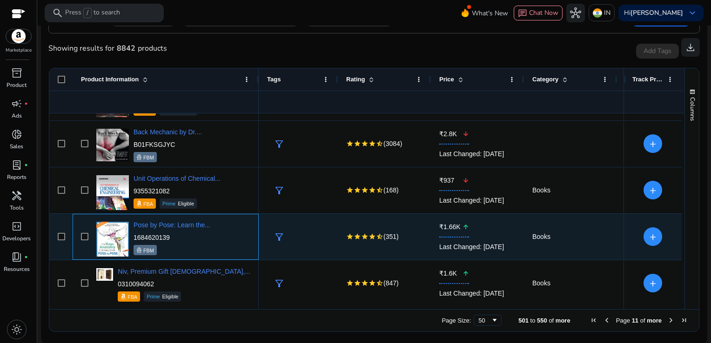
drag, startPoint x: 177, startPoint y: 241, endPoint x: 133, endPoint y: 238, distance: 44.3
click at [133, 238] on p "1684620139" at bounding box center [171, 237] width 77 height 9
copy p "1684620139"
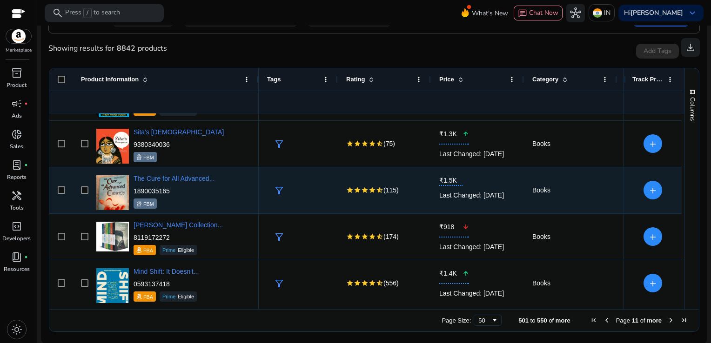
scroll to position [2132, 0]
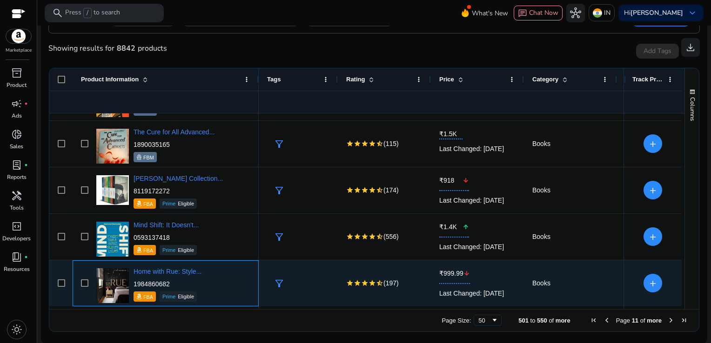
drag, startPoint x: 173, startPoint y: 286, endPoint x: 513, endPoint y: 299, distance: 340.2
click at [513, 299] on div "The Otherworld 1733973397 FBA Prime Eligible Iraiyuthir Kaadu Vol.... 819494655…" at bounding box center [365, 209] width 632 height 193
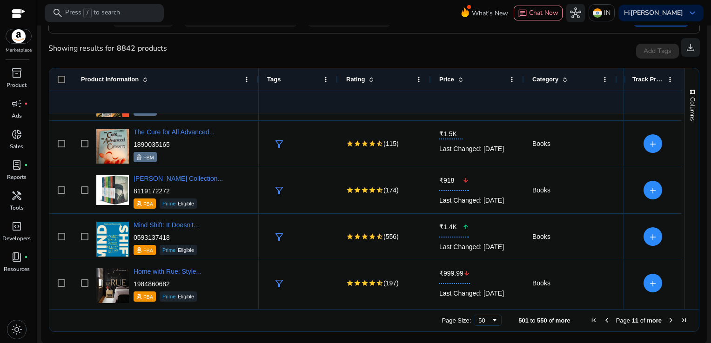
click at [667, 319] on span "Next Page" at bounding box center [670, 320] width 7 height 7
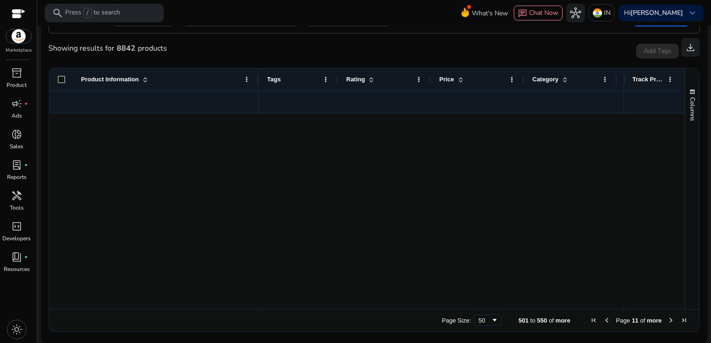
scroll to position [0, 0]
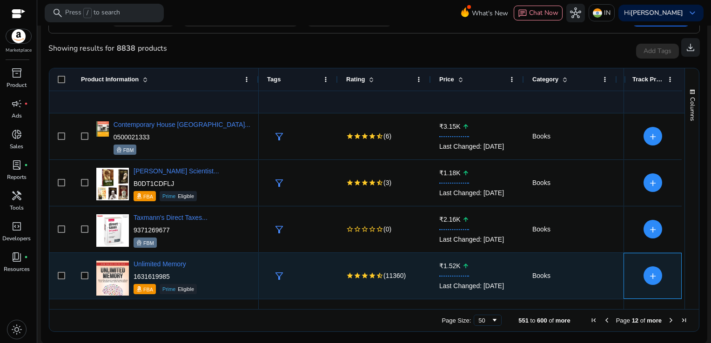
click at [636, 295] on div "+" at bounding box center [651, 275] width 41 height 45
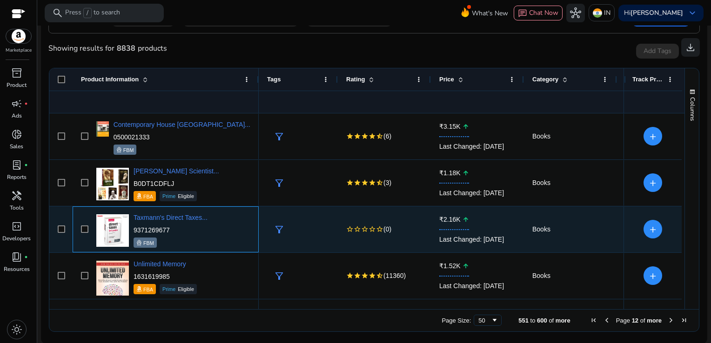
click at [227, 232] on div "Taxmann's Direct Taxes... 9371269677 FBM" at bounding box center [172, 230] width 156 height 40
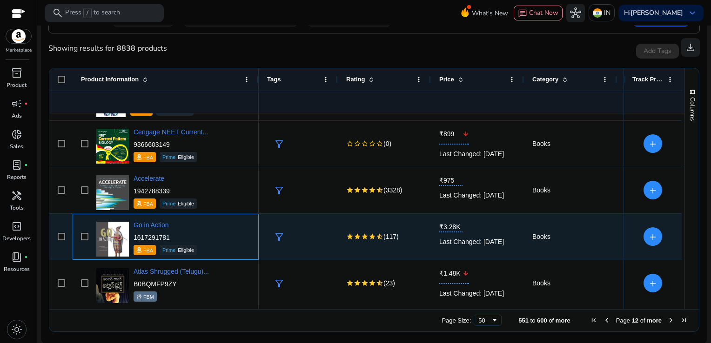
drag, startPoint x: 173, startPoint y: 235, endPoint x: 133, endPoint y: 236, distance: 40.0
click at [133, 236] on p "1617291781" at bounding box center [164, 237] width 63 height 9
copy p "1617291781"
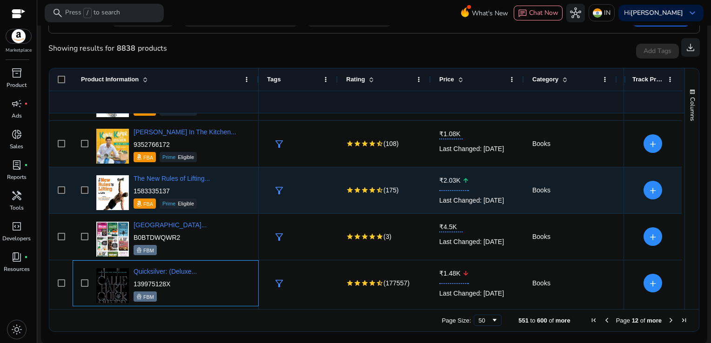
scroll to position [969, 0]
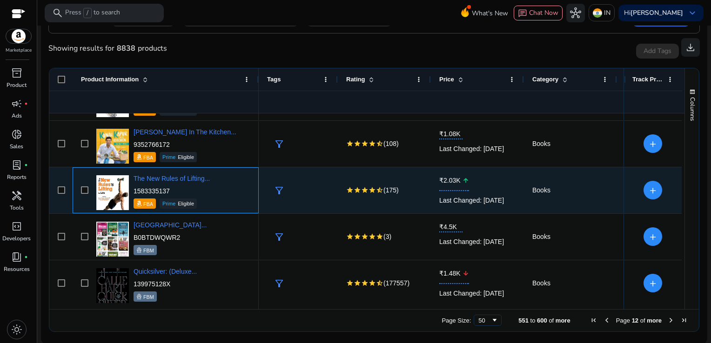
drag, startPoint x: 174, startPoint y: 193, endPoint x: 134, endPoint y: 190, distance: 39.6
click at [134, 190] on p "1583335137" at bounding box center [171, 190] width 76 height 9
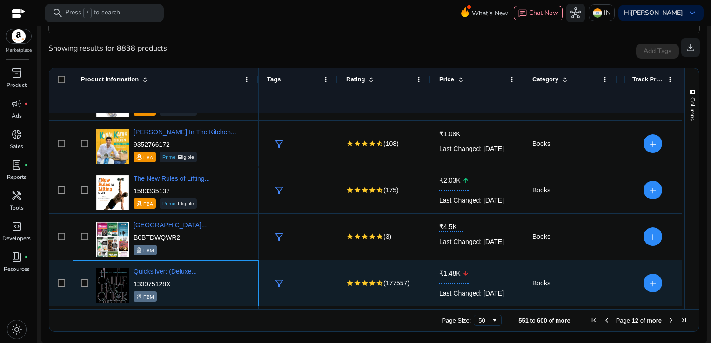
drag, startPoint x: 174, startPoint y: 283, endPoint x: 133, endPoint y: 282, distance: 40.9
click at [133, 282] on p "139975128X" at bounding box center [164, 283] width 63 height 9
copy p "139975128X"
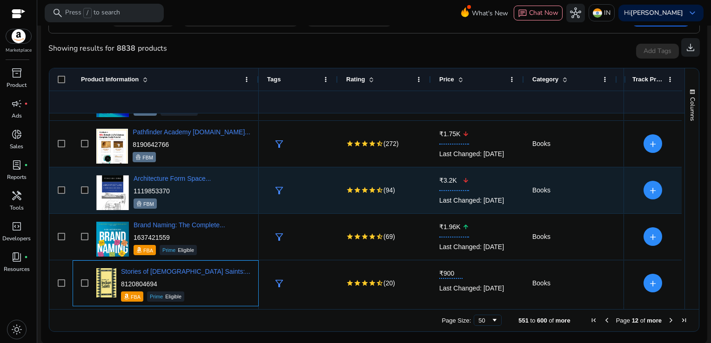
scroll to position [1667, 0]
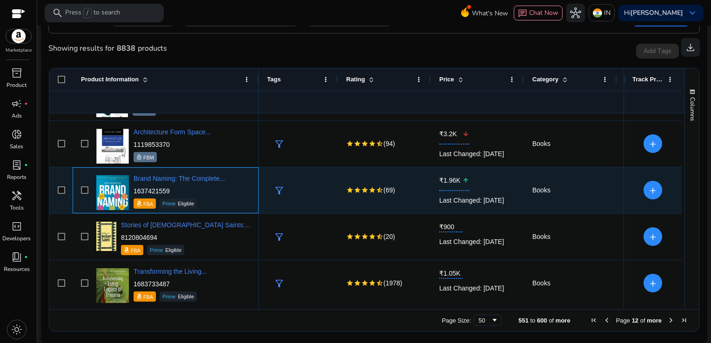
drag, startPoint x: 176, startPoint y: 189, endPoint x: 133, endPoint y: 191, distance: 42.4
click at [133, 191] on p "1637421559" at bounding box center [179, 190] width 92 height 9
copy p "1637421559"
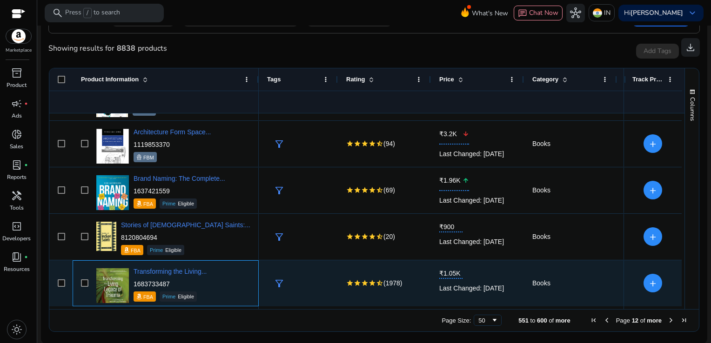
drag, startPoint x: 176, startPoint y: 279, endPoint x: 134, endPoint y: 282, distance: 41.9
click at [134, 282] on p "1683733487" at bounding box center [169, 283] width 73 height 9
copy p "1683733487"
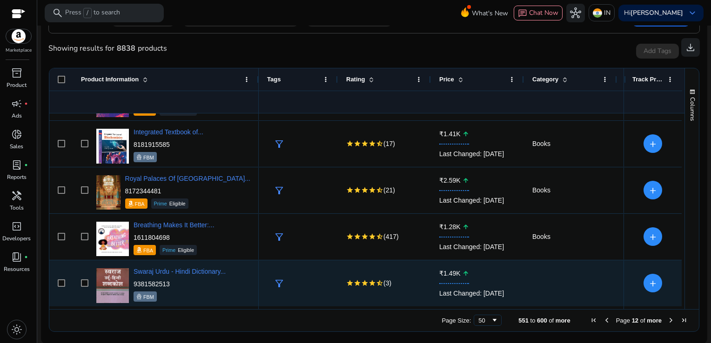
scroll to position [2132, 0]
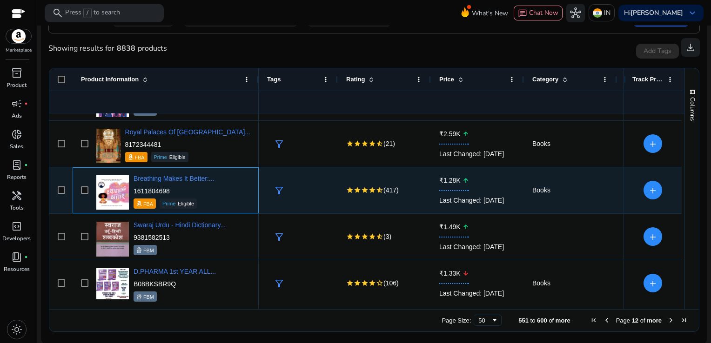
drag, startPoint x: 170, startPoint y: 193, endPoint x: 133, endPoint y: 191, distance: 37.2
click at [133, 191] on p "1611804698" at bounding box center [173, 190] width 81 height 9
copy p "1611804698"
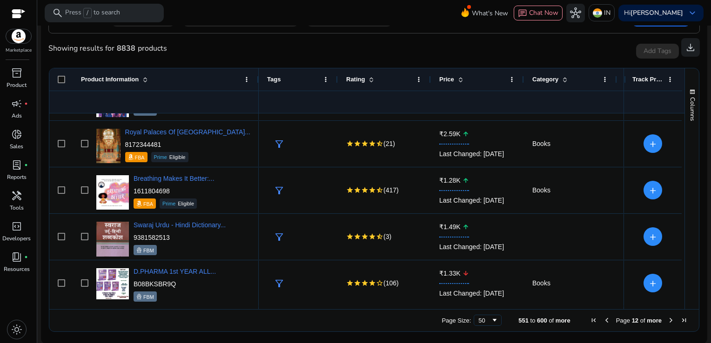
click at [667, 321] on span "Next Page" at bounding box center [670, 320] width 7 height 7
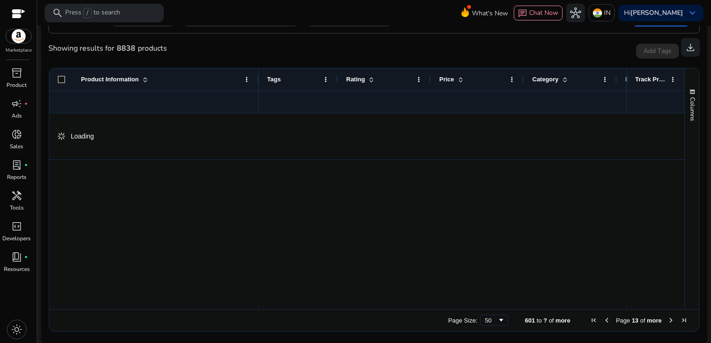
scroll to position [0, 0]
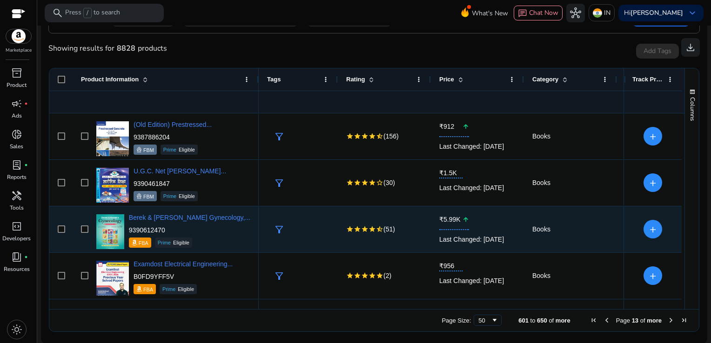
click at [345, 226] on div "star star star star star_half (51)" at bounding box center [384, 229] width 93 height 46
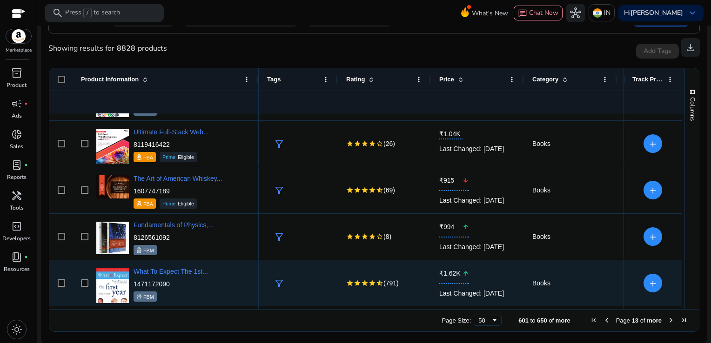
scroll to position [644, 0]
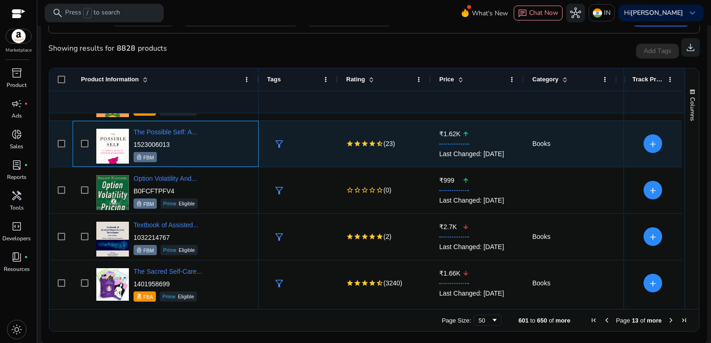
drag, startPoint x: 175, startPoint y: 146, endPoint x: 134, endPoint y: 144, distance: 41.5
click at [134, 144] on p "1523006013" at bounding box center [165, 144] width 64 height 9
copy p "1523006013"
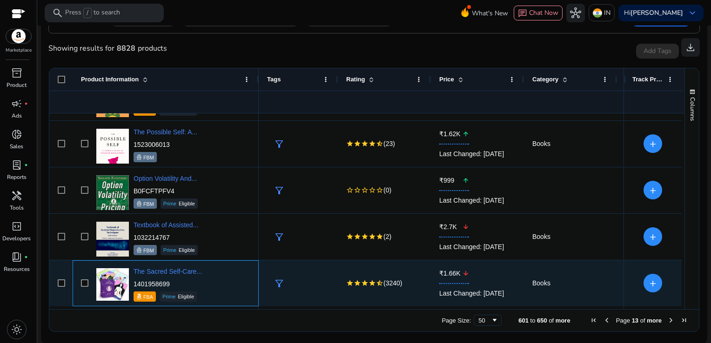
drag, startPoint x: 174, startPoint y: 281, endPoint x: 133, endPoint y: 281, distance: 40.9
click at [133, 281] on p "1401958699" at bounding box center [167, 283] width 68 height 9
copy p "1401958699"
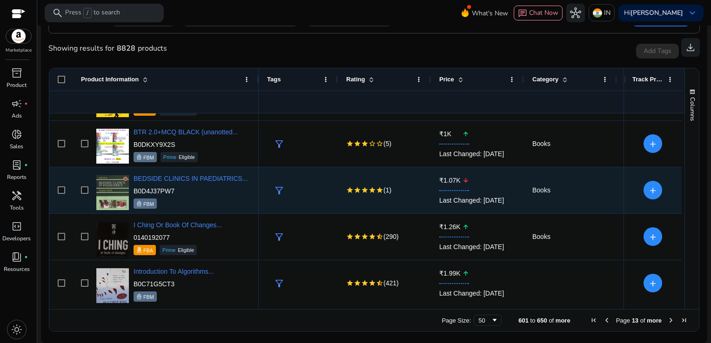
scroll to position [1434, 0]
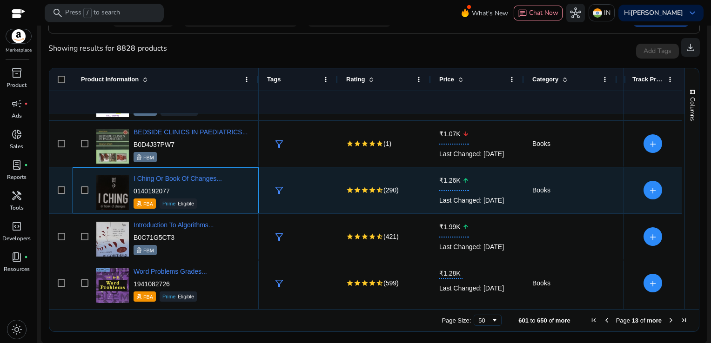
drag, startPoint x: 171, startPoint y: 191, endPoint x: 133, endPoint y: 191, distance: 38.1
click at [133, 191] on p "0140192077" at bounding box center [177, 190] width 88 height 9
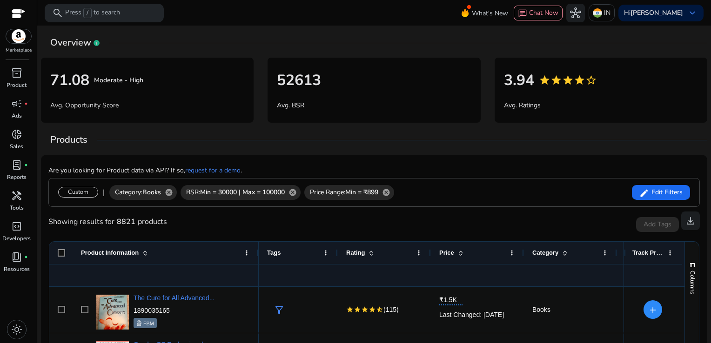
scroll to position [173, 0]
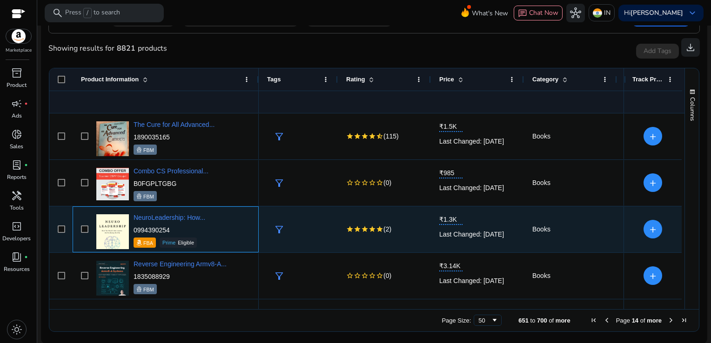
drag, startPoint x: 175, startPoint y: 231, endPoint x: 134, endPoint y: 229, distance: 41.0
click at [134, 229] on p "0994390254" at bounding box center [169, 230] width 72 height 9
copy p "0994390254"
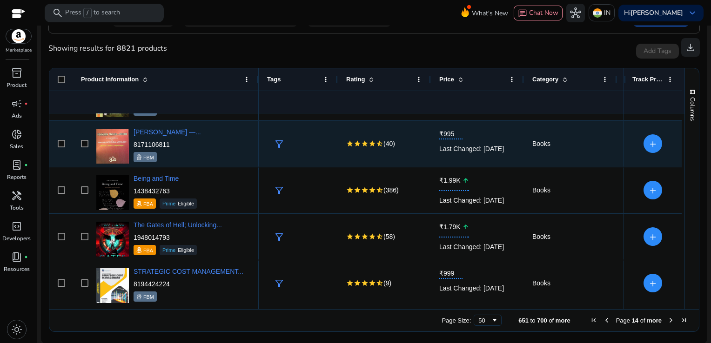
scroll to position [969, 0]
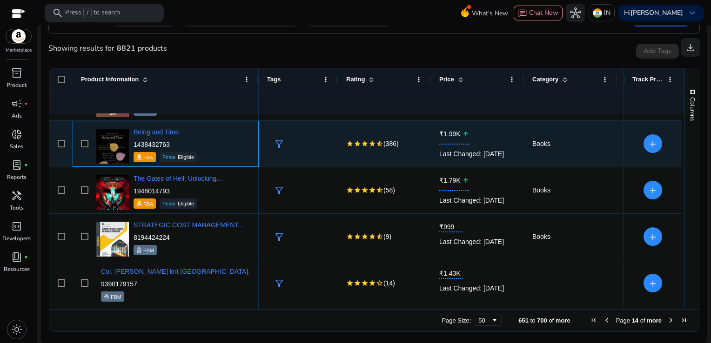
drag, startPoint x: 173, startPoint y: 140, endPoint x: 133, endPoint y: 146, distance: 40.8
click at [133, 146] on p "1438432763" at bounding box center [164, 144] width 63 height 9
copy p "1438432763"
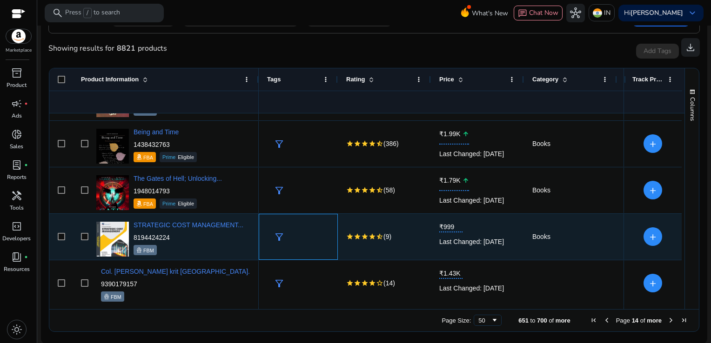
click at [310, 221] on div "filter_alt" at bounding box center [298, 236] width 62 height 45
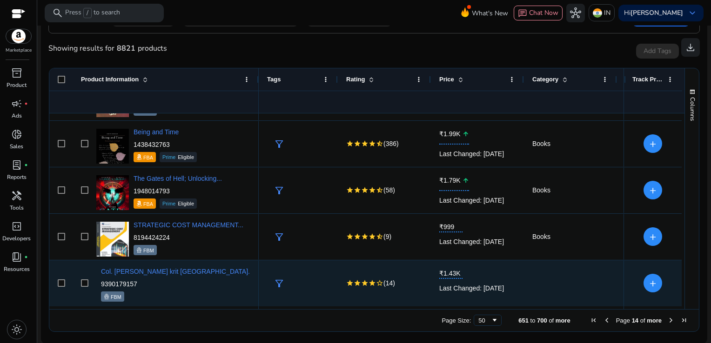
scroll to position [0, 0]
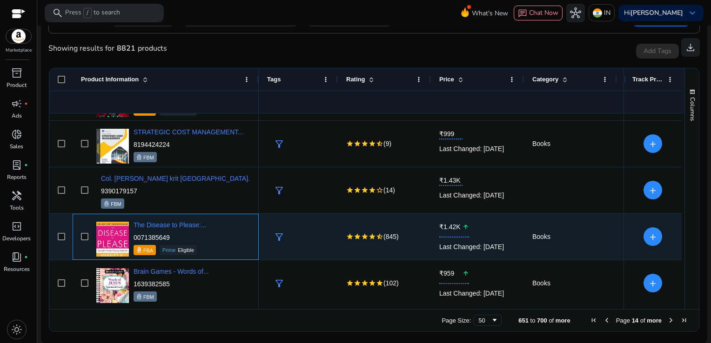
drag, startPoint x: 173, startPoint y: 236, endPoint x: 131, endPoint y: 235, distance: 41.9
click at [131, 235] on div "The Disease to Please:... 0071385649 FBA Prime Eligible" at bounding box center [172, 237] width 156 height 40
drag, startPoint x: 131, startPoint y: 235, endPoint x: 169, endPoint y: 235, distance: 38.6
click at [169, 235] on p "0071385649" at bounding box center [169, 237] width 73 height 9
click at [170, 238] on p "0071385649" at bounding box center [169, 237] width 73 height 9
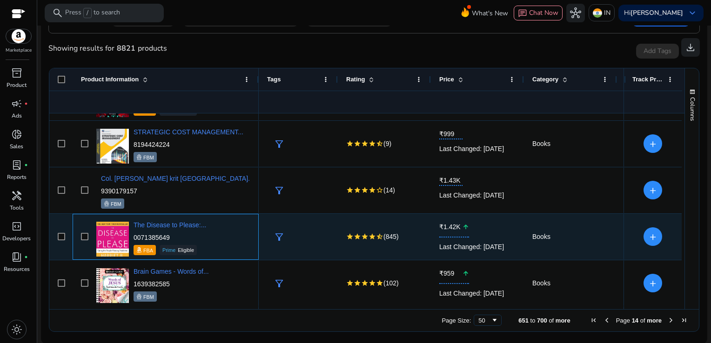
drag, startPoint x: 170, startPoint y: 238, endPoint x: 134, endPoint y: 236, distance: 35.9
click at [134, 236] on p "0071385649" at bounding box center [169, 237] width 73 height 9
copy p "0071385649"
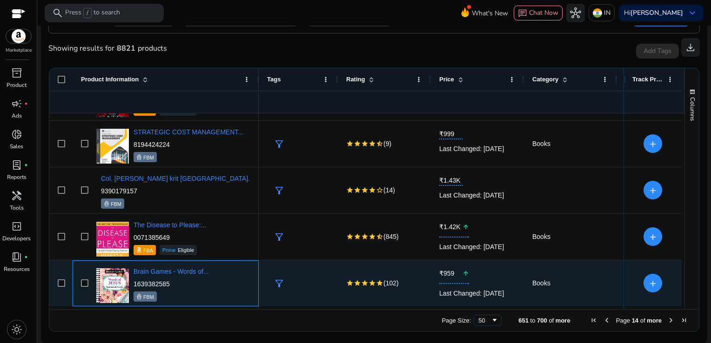
click at [227, 275] on div "Brain Games - Words of... 1639382585 FBM" at bounding box center [172, 284] width 156 height 40
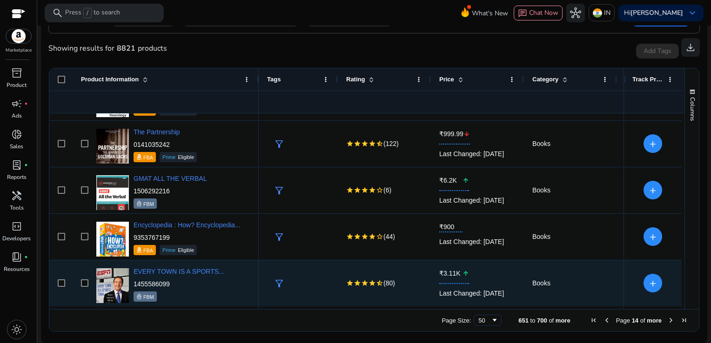
scroll to position [1667, 0]
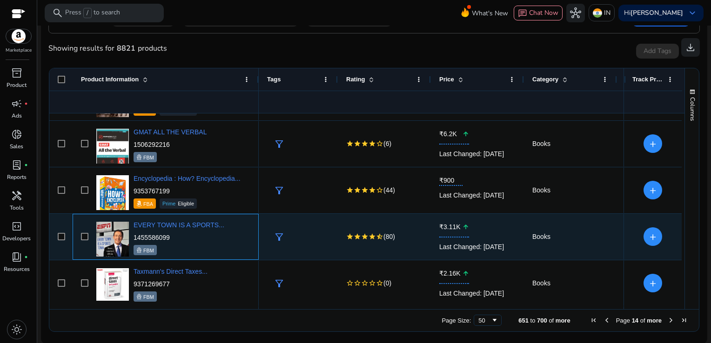
drag, startPoint x: 179, startPoint y: 239, endPoint x: 134, endPoint y: 241, distance: 44.2
click at [134, 241] on div "1455586099 FBM" at bounding box center [178, 244] width 91 height 22
copy p "1455586099"
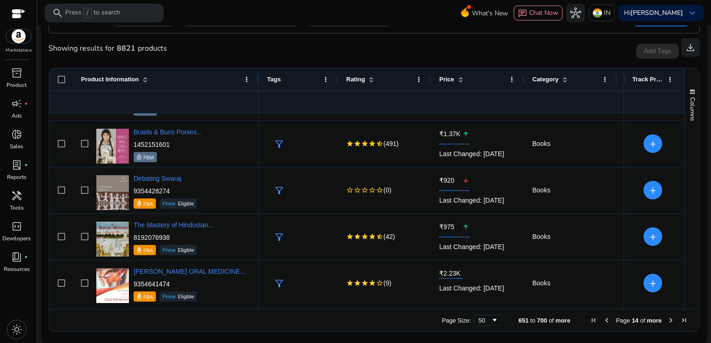
scroll to position [1992, 0]
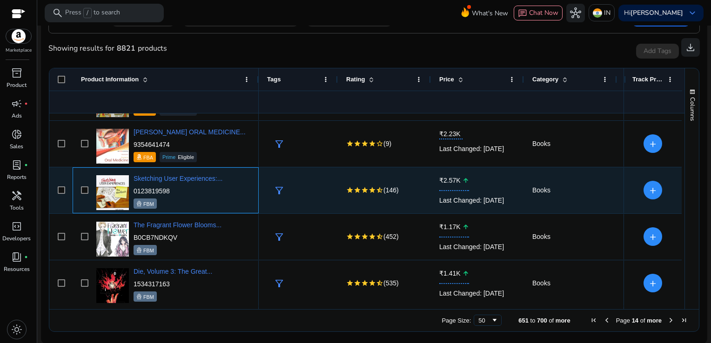
drag, startPoint x: 171, startPoint y: 192, endPoint x: 134, endPoint y: 188, distance: 37.0
click at [134, 188] on p "0123819598" at bounding box center [177, 190] width 89 height 9
copy p "0123819598"
